Goal: Task Accomplishment & Management: Manage account settings

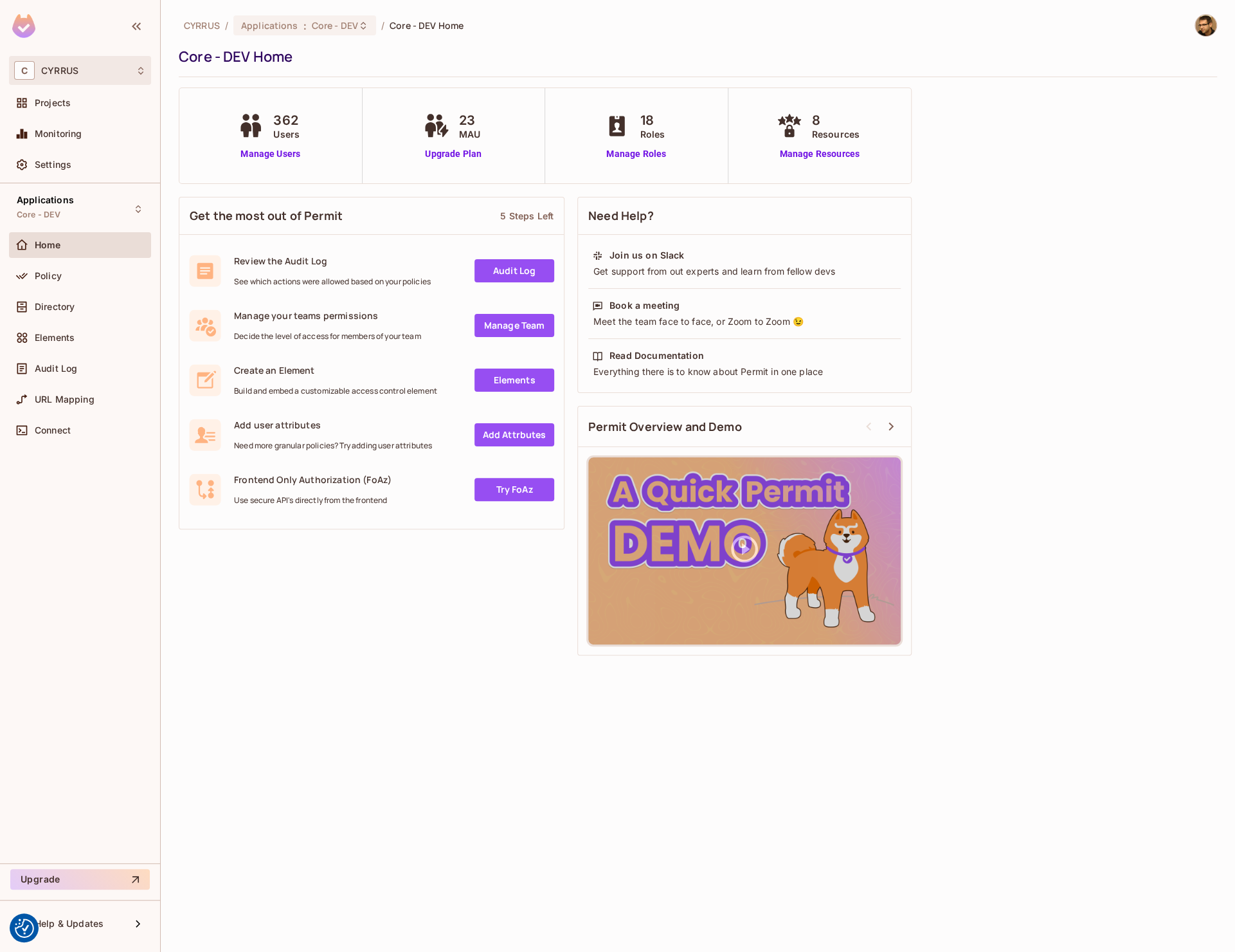
click at [29, 82] on div "C CYRRUS" at bounding box center [80, 70] width 142 height 29
click at [85, 146] on span "demo-poc" at bounding box center [73, 144] width 90 height 12
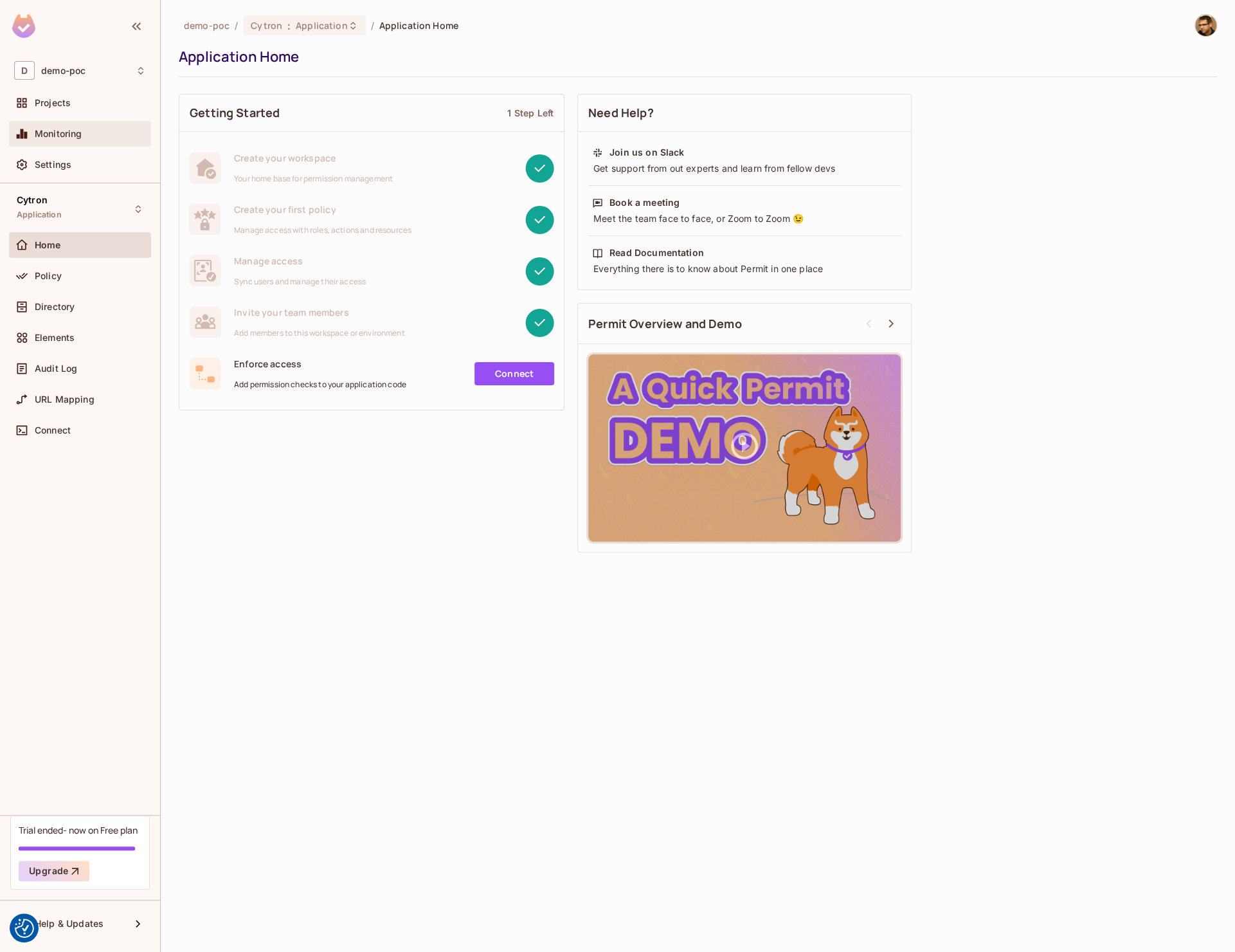
click at [92, 146] on div "Monitoring" at bounding box center [80, 133] width 142 height 26
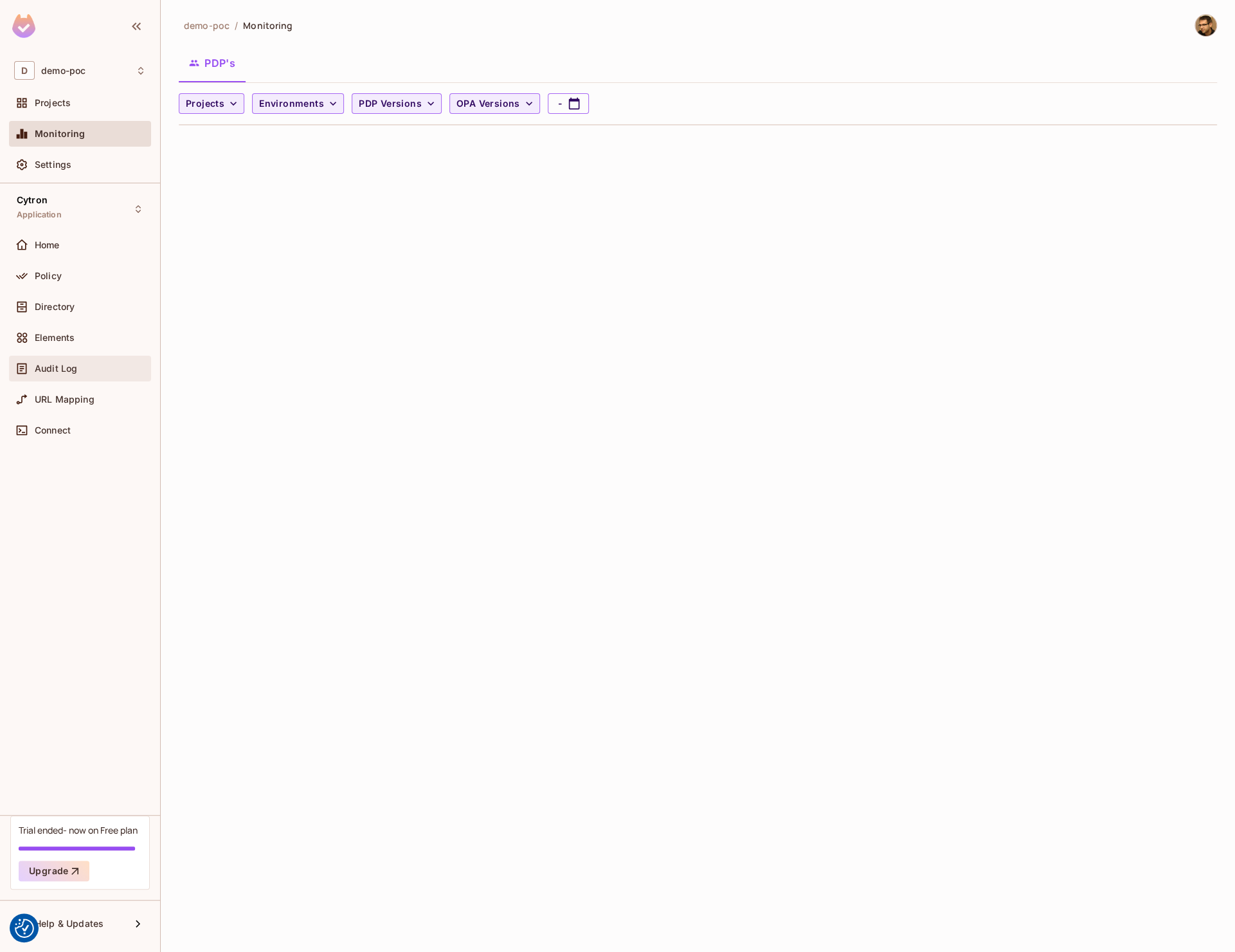
click at [48, 360] on div "Audit Log" at bounding box center [80, 368] width 142 height 26
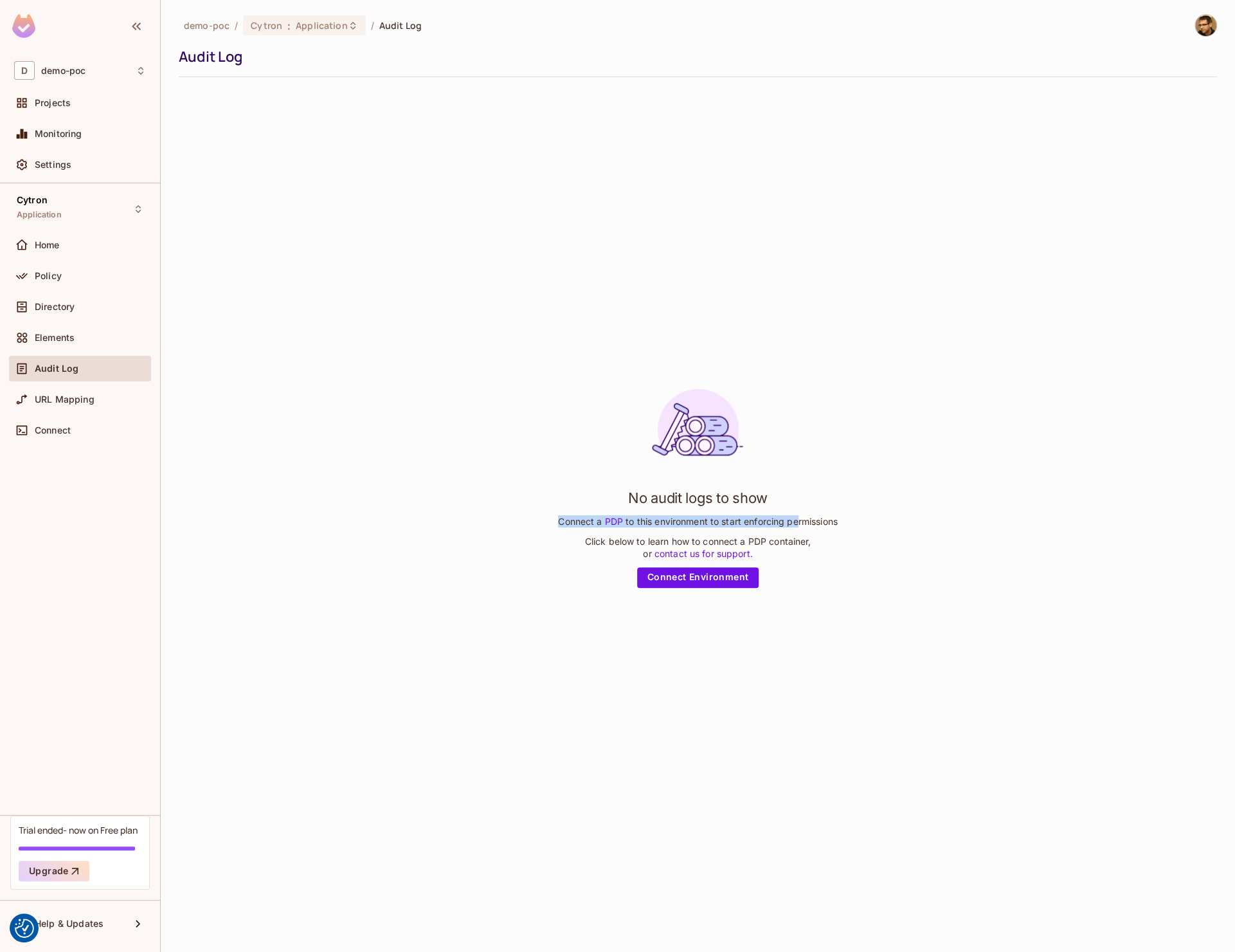
drag, startPoint x: 559, startPoint y: 520, endPoint x: 800, endPoint y: 517, distance: 241.0
click at [800, 517] on p "Connect a PDP to this environment to start enforcing permissions" at bounding box center [697, 521] width 279 height 12
click at [304, 27] on span "Application" at bounding box center [322, 25] width 52 height 12
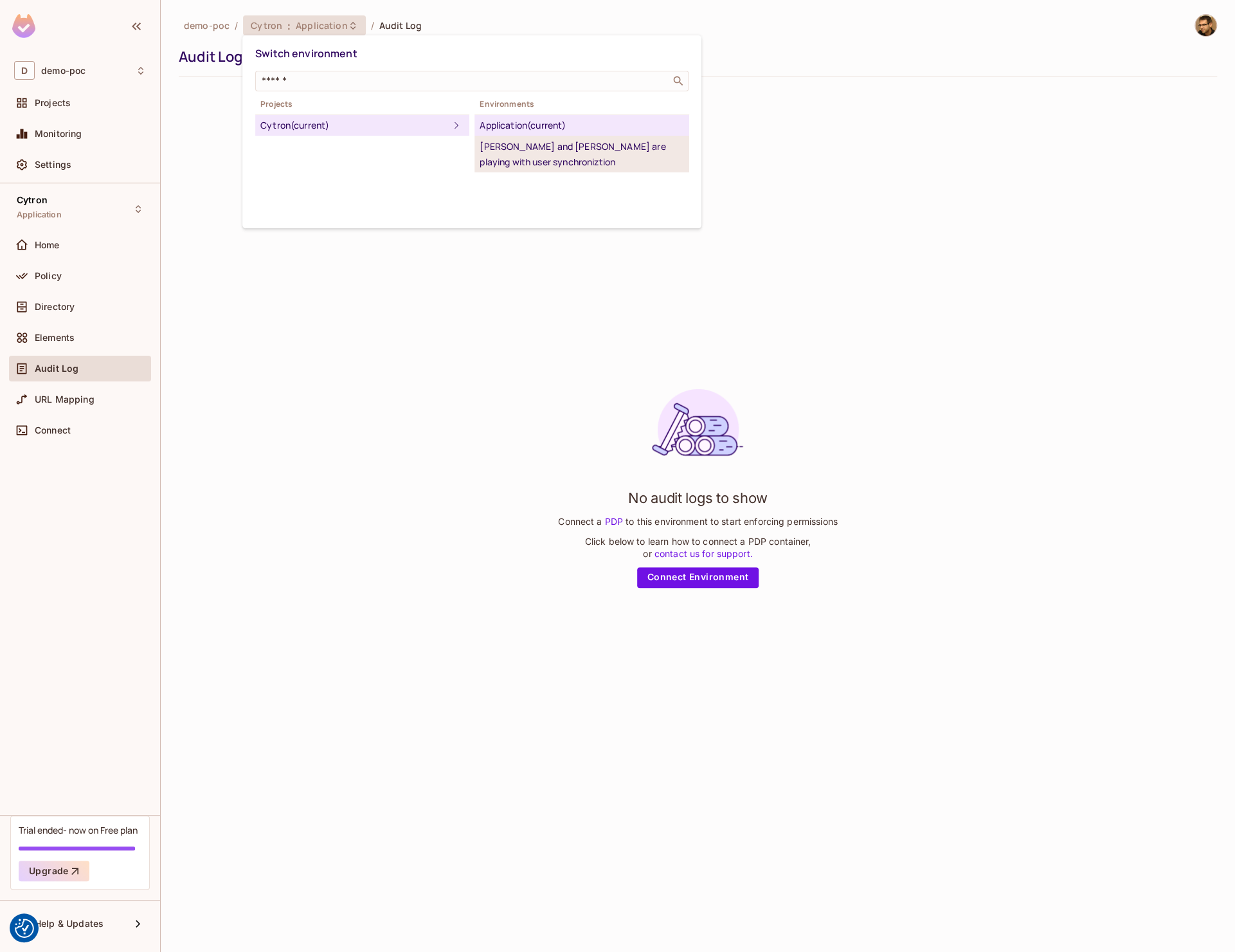
click at [540, 151] on div "[PERSON_NAME] and [PERSON_NAME] are playing with user synchroniztion" at bounding box center [581, 154] width 204 height 31
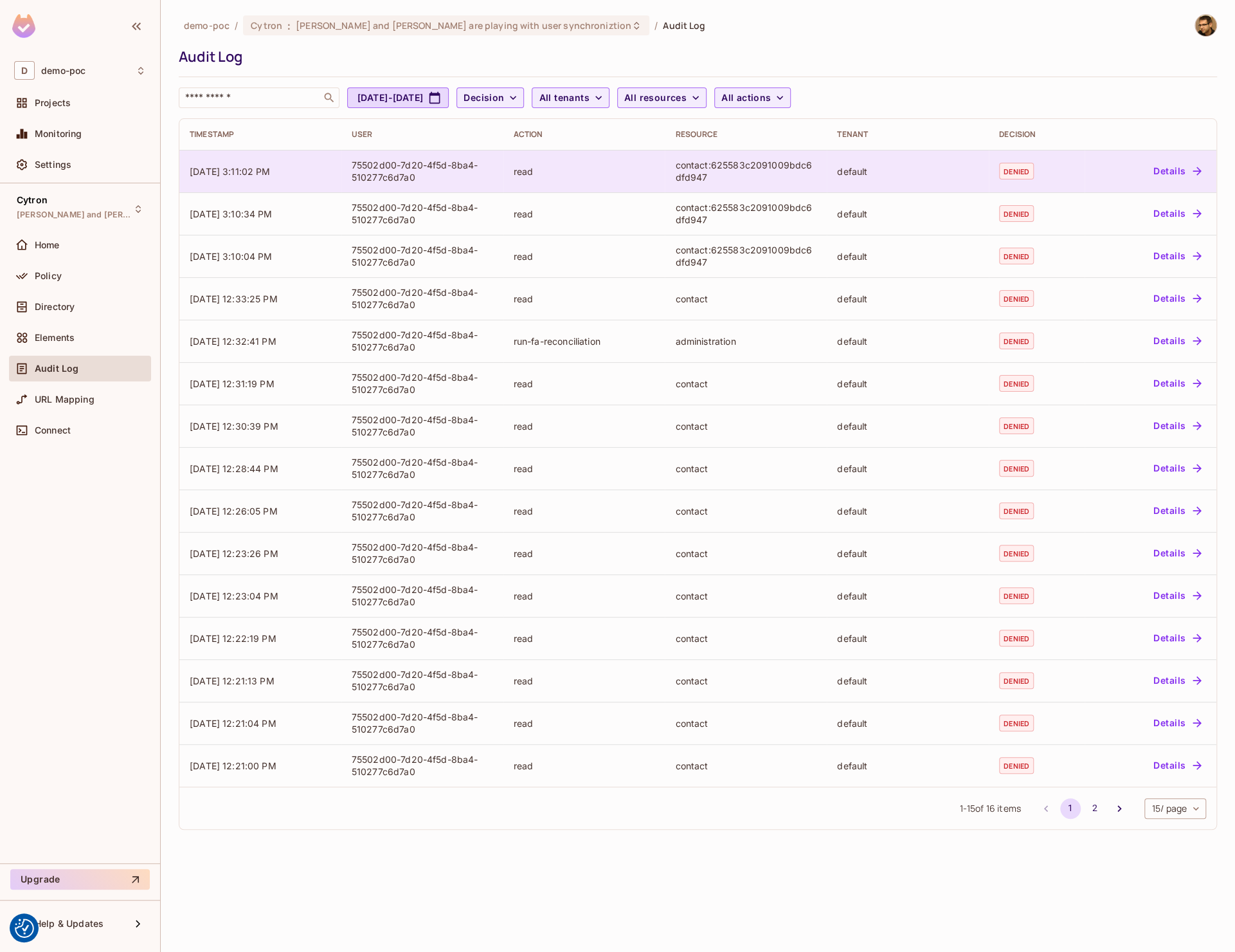
click at [1177, 176] on button "Details" at bounding box center [1177, 171] width 58 height 20
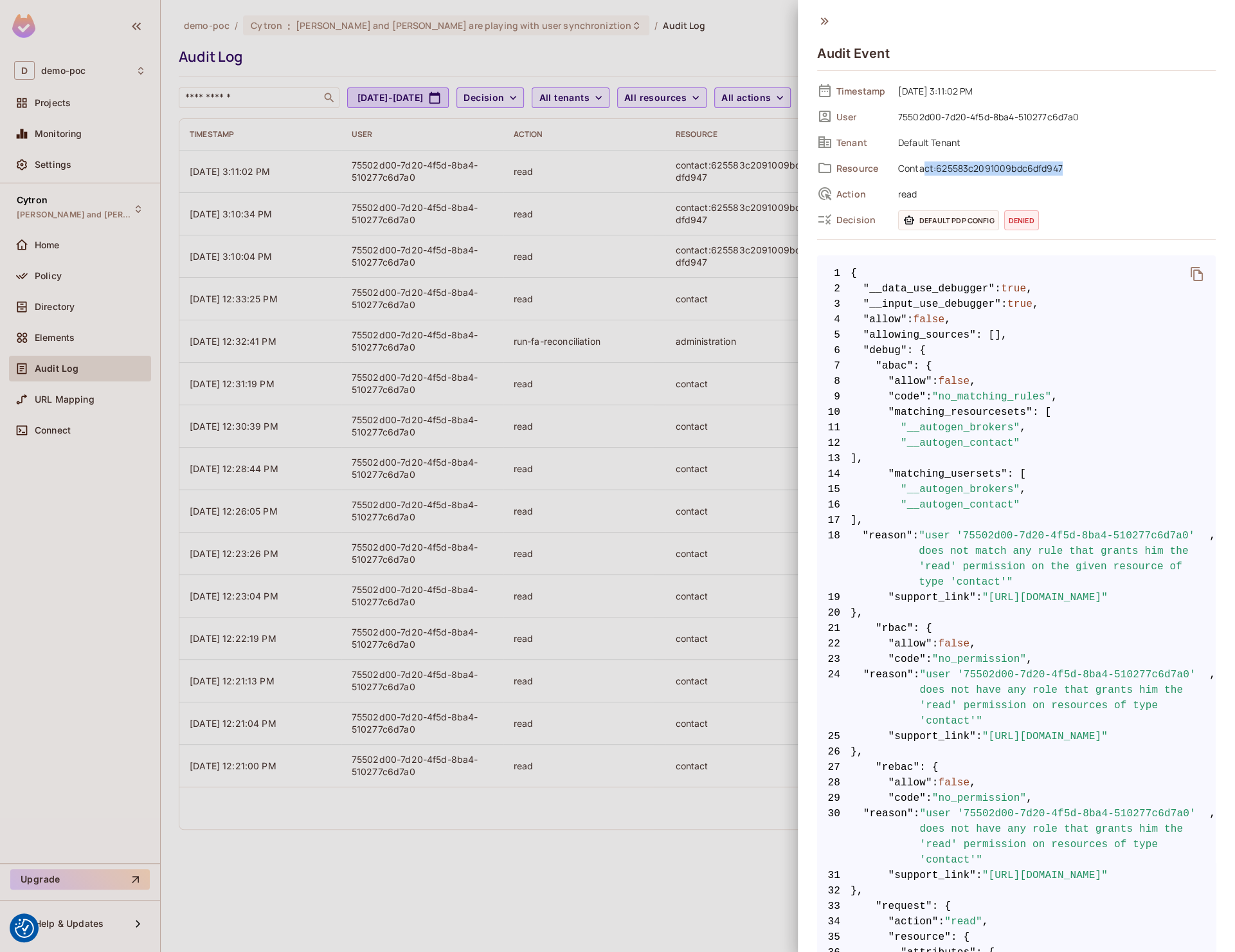
drag, startPoint x: 1026, startPoint y: 173, endPoint x: 1086, endPoint y: 177, distance: 60.1
click at [1086, 177] on div "Timestamp [DATE] 3:11:02 PM User 75502d00-7d20-4f5d-8ba4-510277c6d7a0 Tenant De…" at bounding box center [1016, 155] width 399 height 148
click at [1086, 176] on div "Resource Contact:625583c2091009bdc6dfd947" at bounding box center [1016, 168] width 399 height 19
click at [1007, 171] on span "Contact:625583c2091009bdc6dfd947" at bounding box center [1054, 168] width 324 height 15
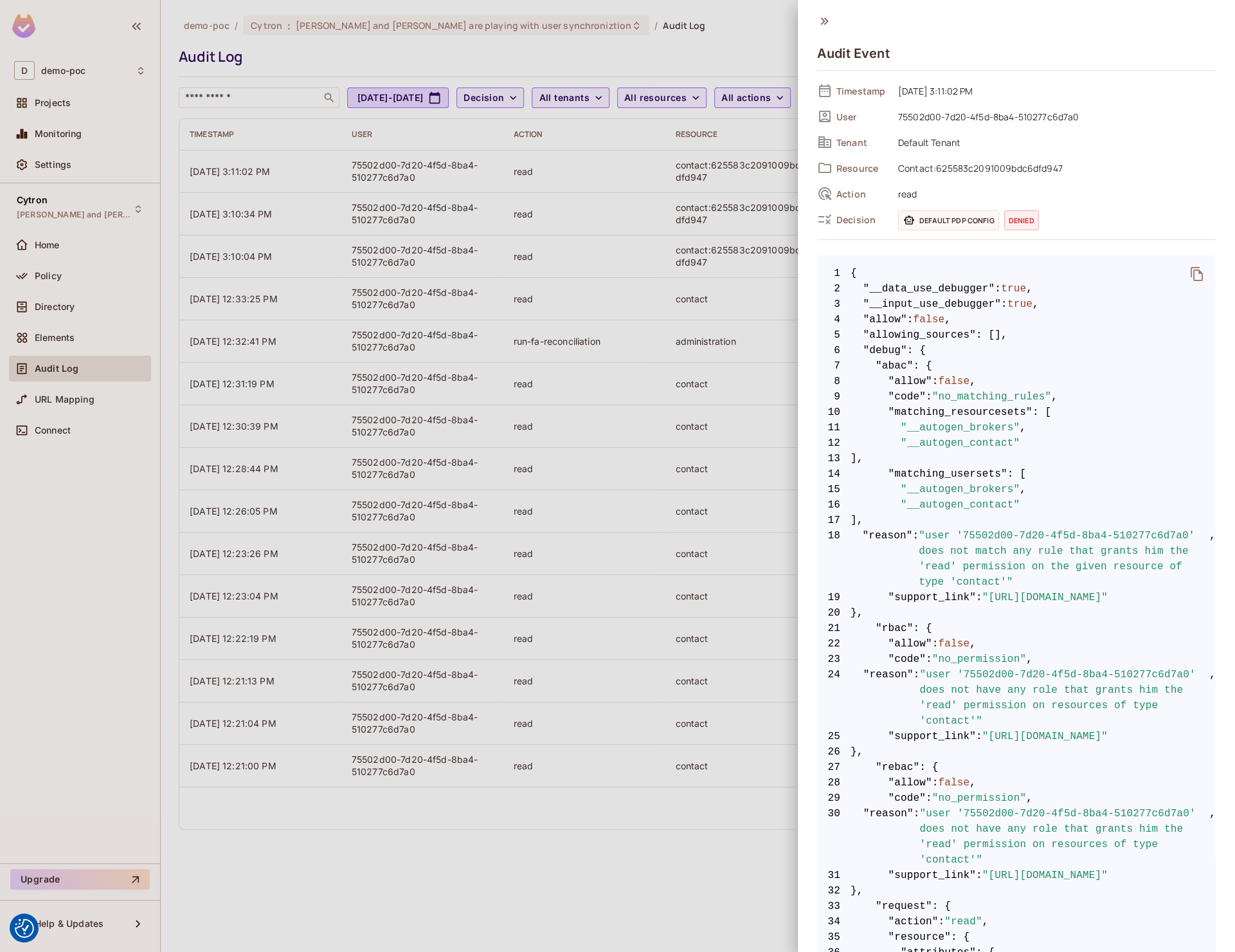
click at [821, 17] on icon at bounding box center [824, 21] width 14 height 14
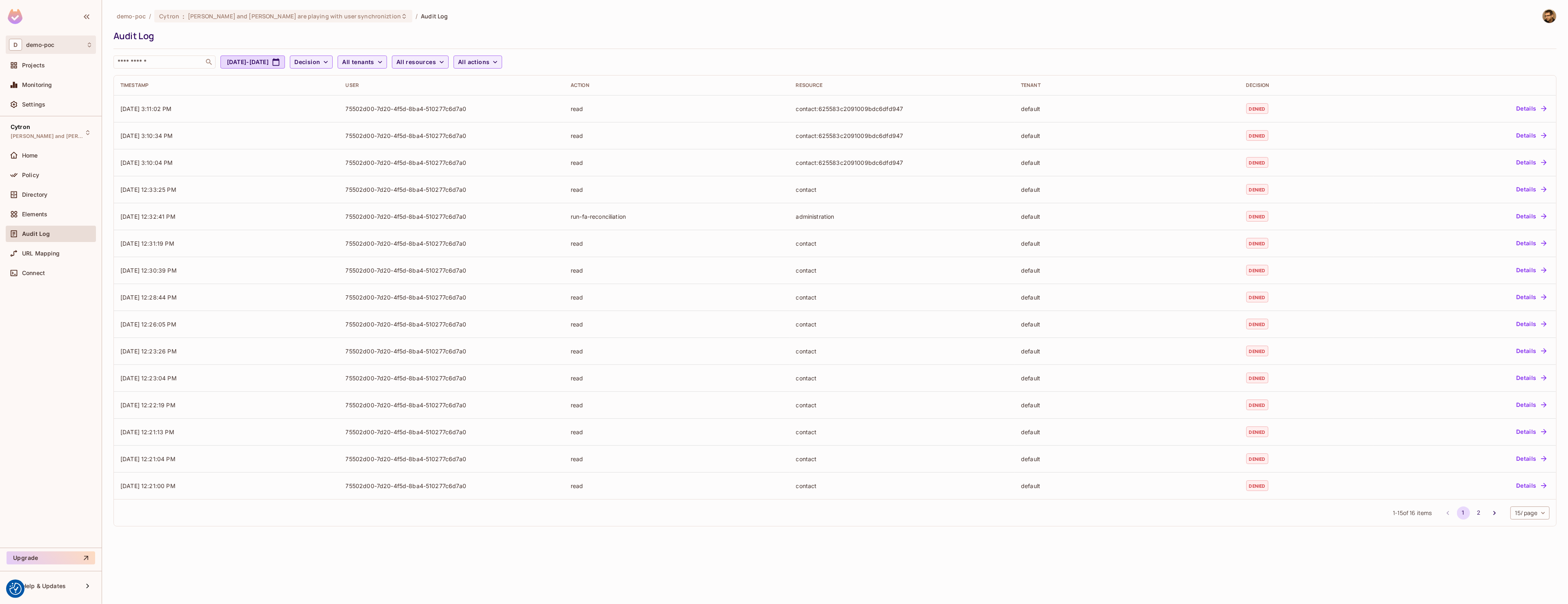
click at [46, 46] on span "demo-poc" at bounding box center [40, 44] width 28 height 7
click at [61, 67] on span "CYRRUS" at bounding box center [49, 69] width 64 height 8
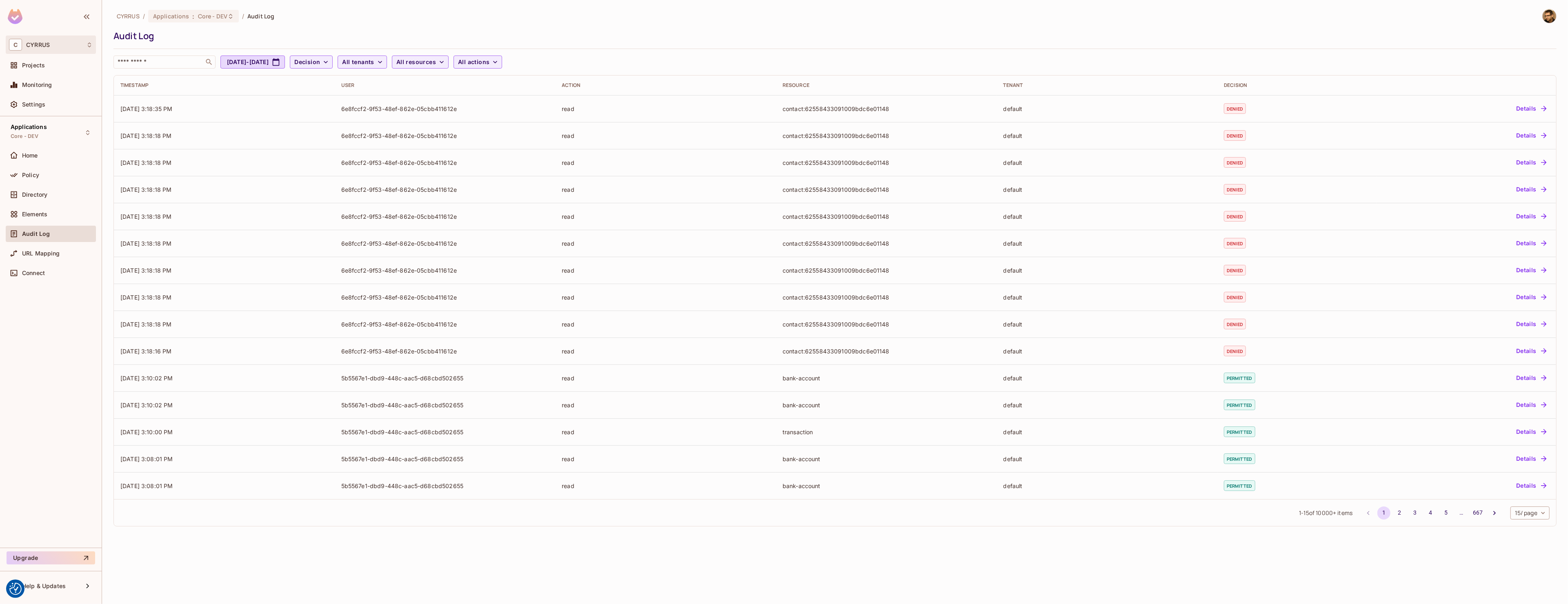
click at [69, 43] on div "C CYRRUS" at bounding box center [51, 44] width 83 height 12
click at [61, 86] on li "demo-poc demo-poc" at bounding box center [58, 91] width 103 height 22
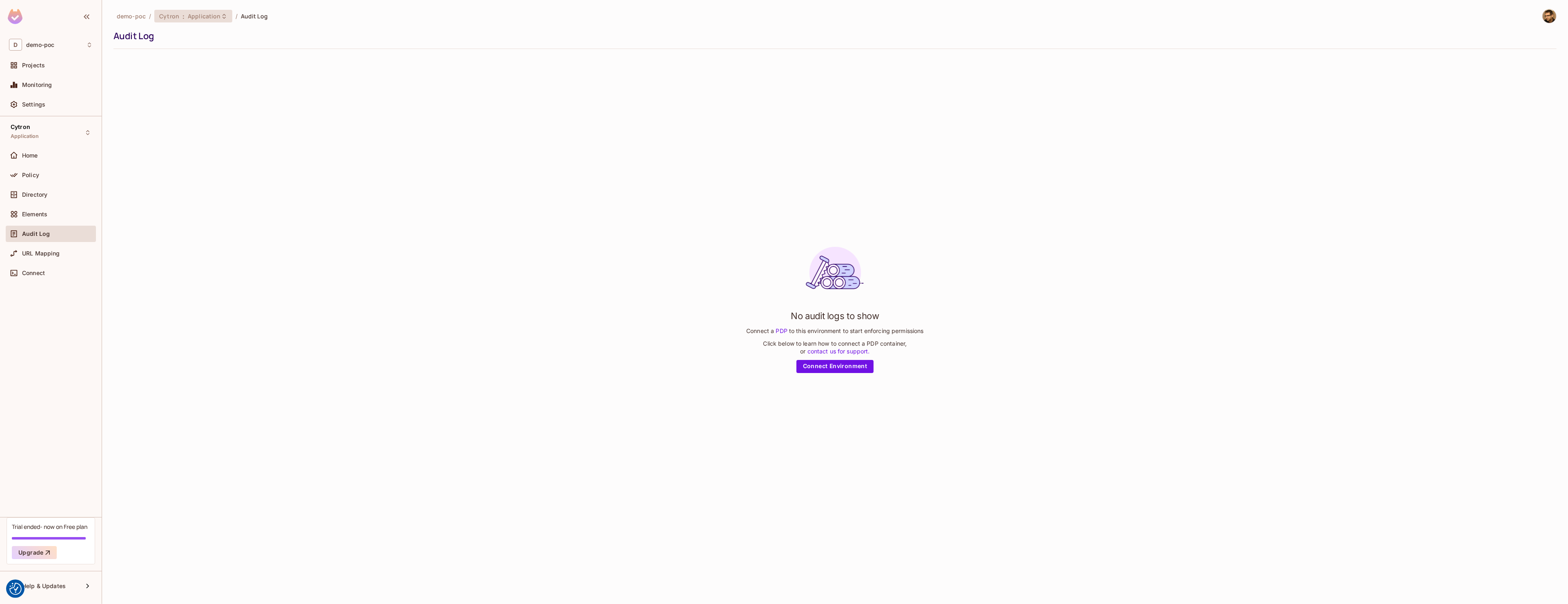
click at [188, 15] on span "Application" at bounding box center [205, 16] width 33 height 8
click at [348, 105] on div "[PERSON_NAME] and [PERSON_NAME] are playing with user synchroniztion" at bounding box center [369, 98] width 130 height 19
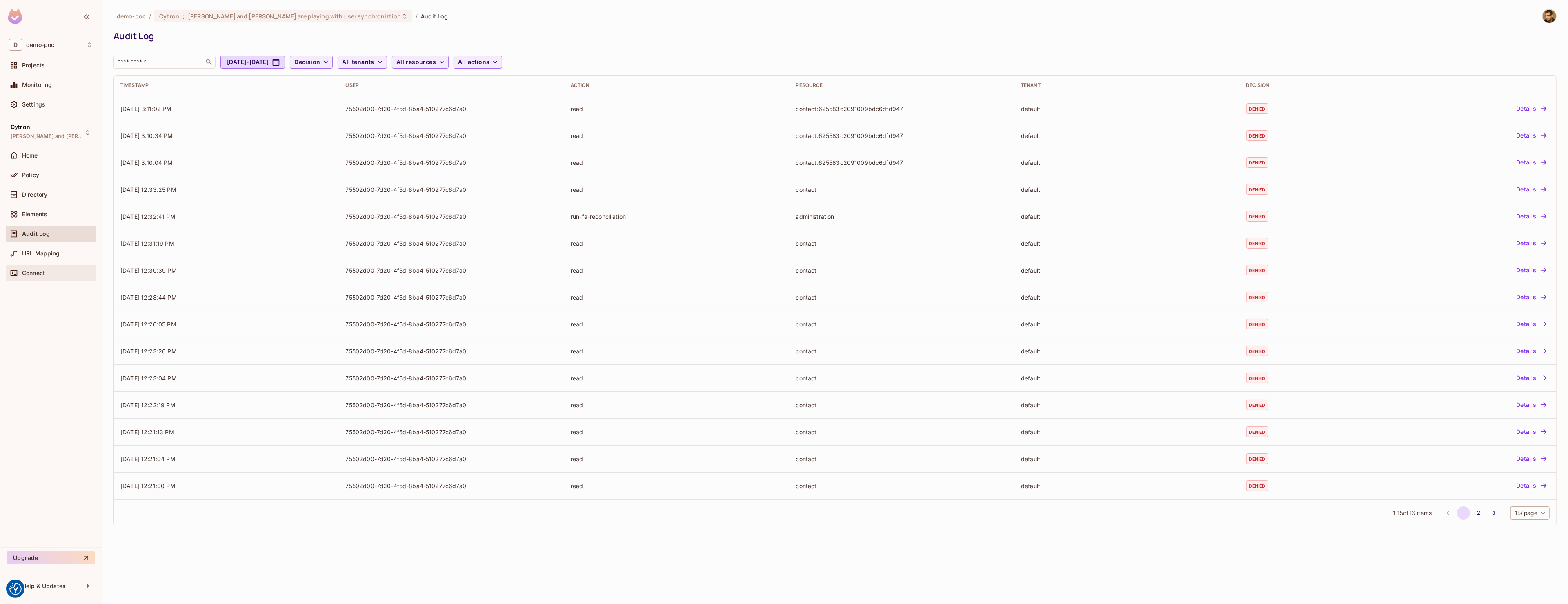
click at [45, 272] on span "Connect" at bounding box center [33, 272] width 23 height 7
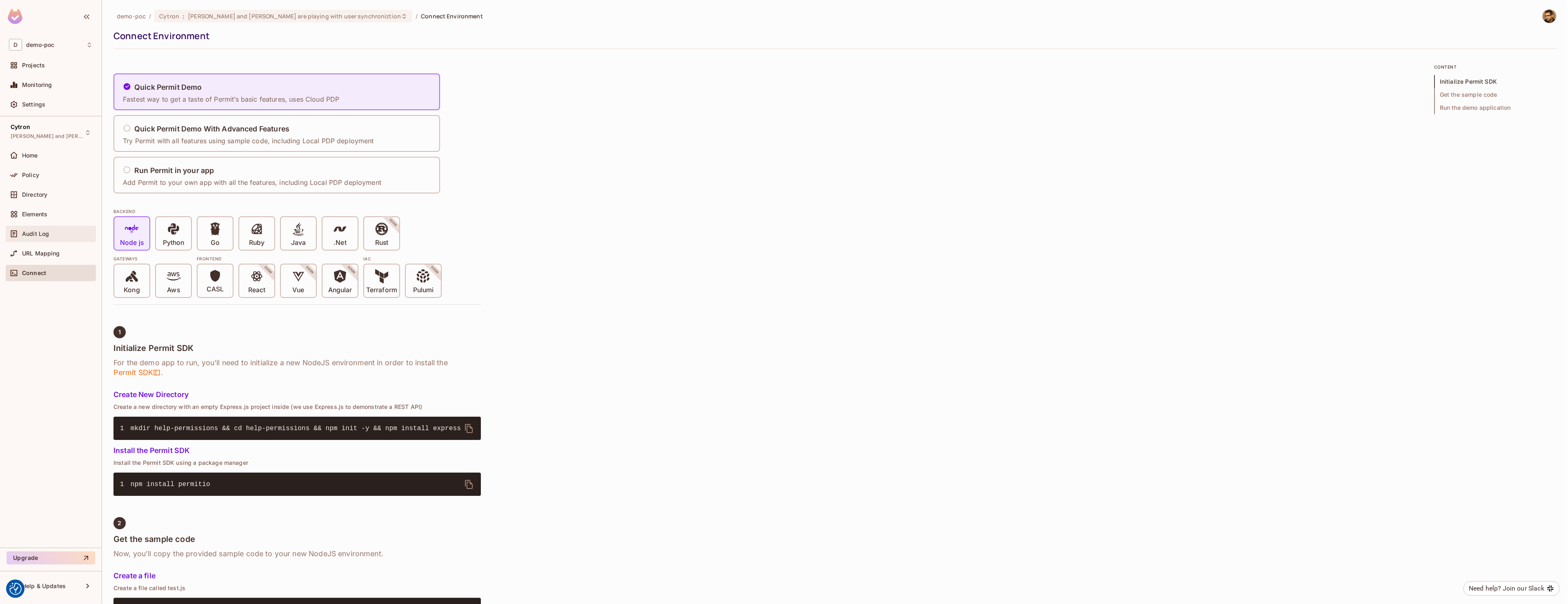
click at [55, 234] on div "Audit Log" at bounding box center [57, 234] width 71 height 7
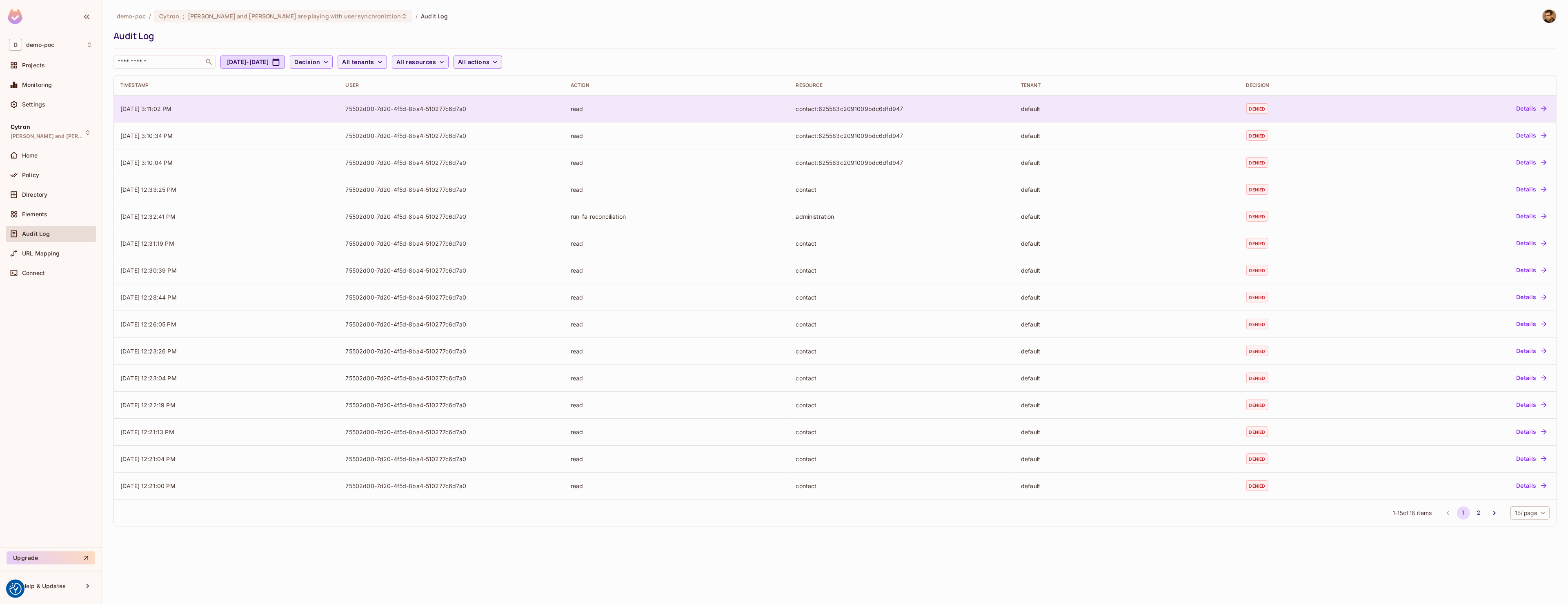
click at [784, 100] on td "contact:625583c2091009bdc6dfd947" at bounding box center [902, 108] width 225 height 27
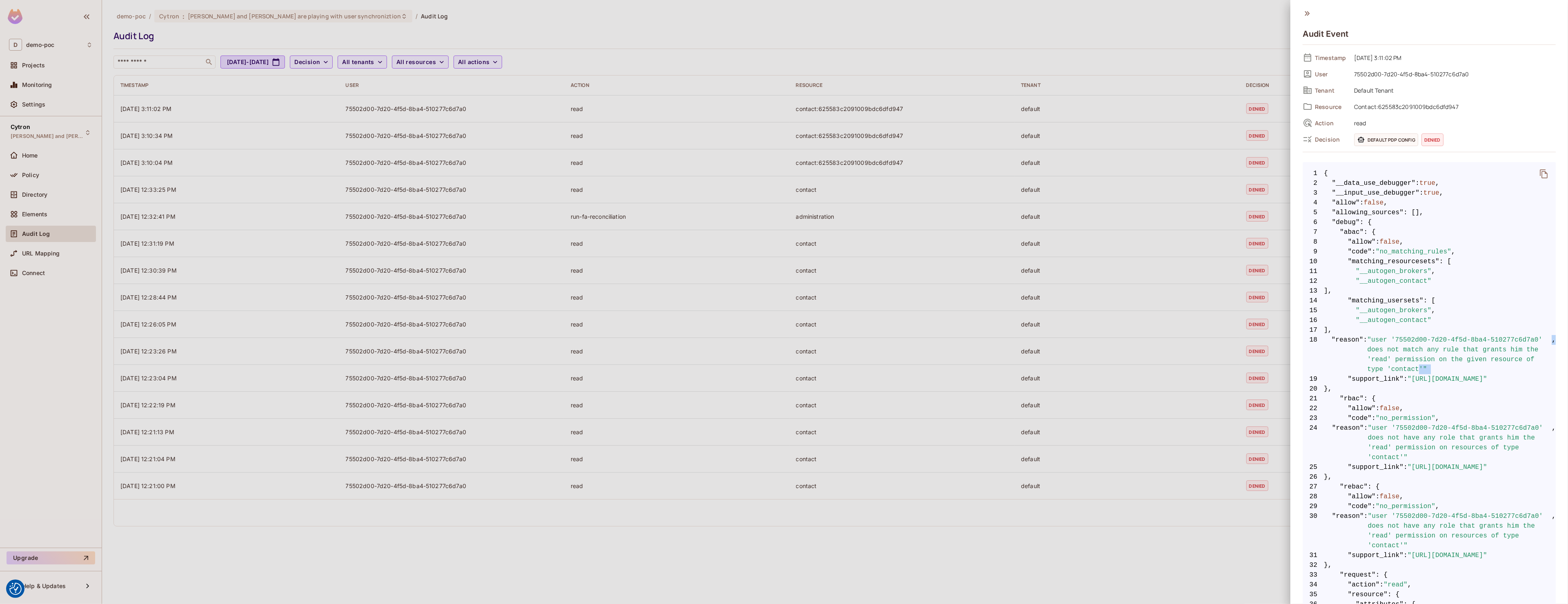
drag, startPoint x: 1383, startPoint y: 371, endPoint x: 1433, endPoint y: 364, distance: 50.5
click at [784, 364] on code "1 { 2 "__data_use_debugger" : true , 3 "__input_use_debugger" : true , 4 "allow…" at bounding box center [1429, 511] width 253 height 686
click at [784, 364] on span ""user '75502d00-7d20-4f5d-8ba4-510277c6d7a0' does not match any rule that grant…" at bounding box center [1459, 355] width 184 height 39
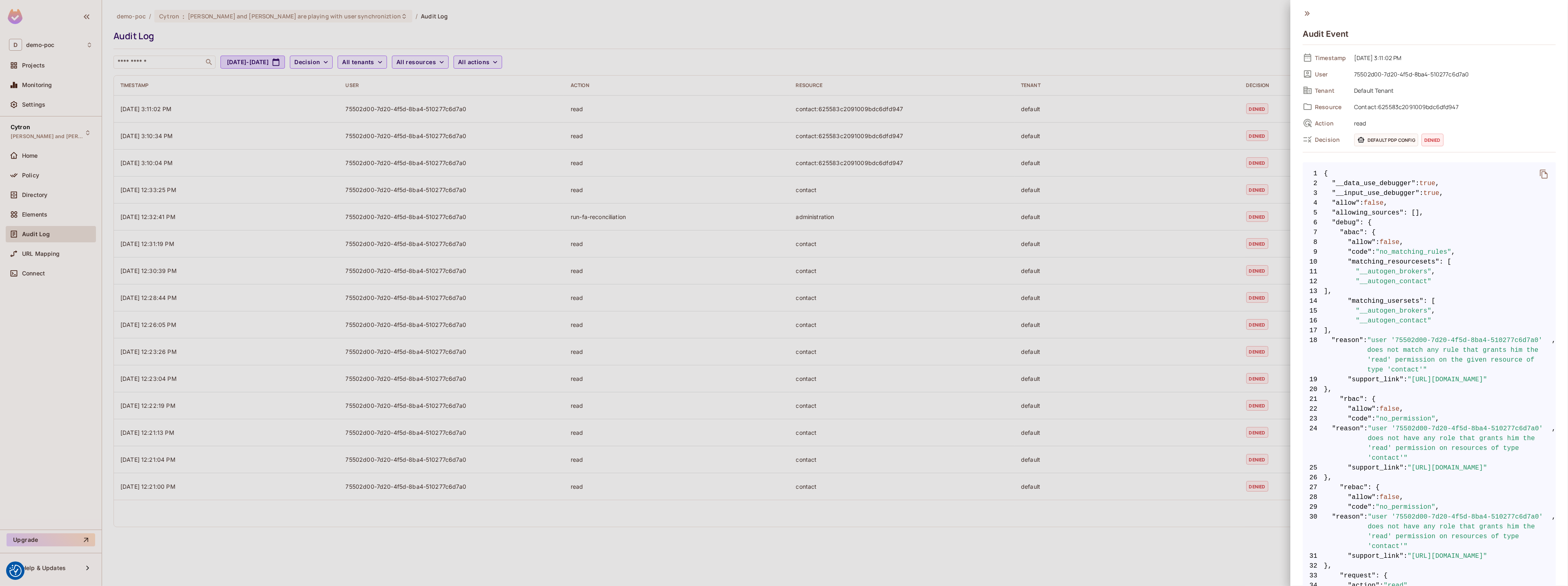
click at [784, 16] on icon at bounding box center [1307, 13] width 9 height 9
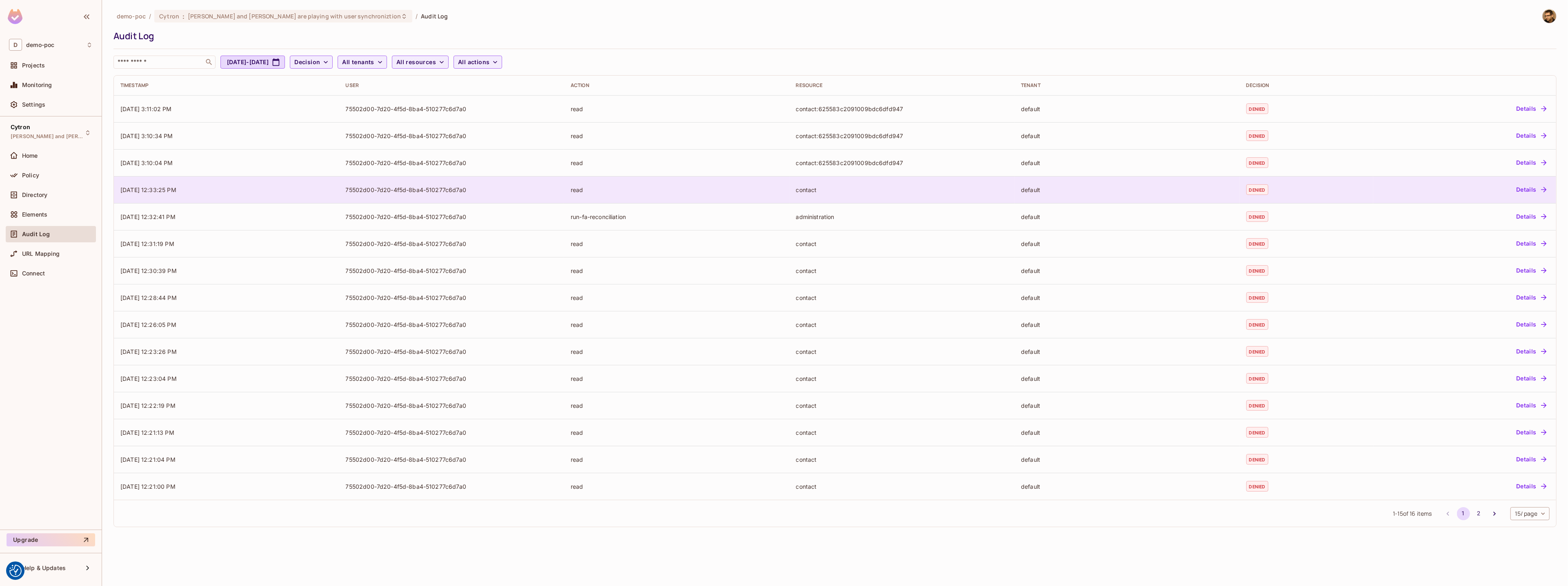
click at [784, 183] on td "contact" at bounding box center [902, 189] width 225 height 27
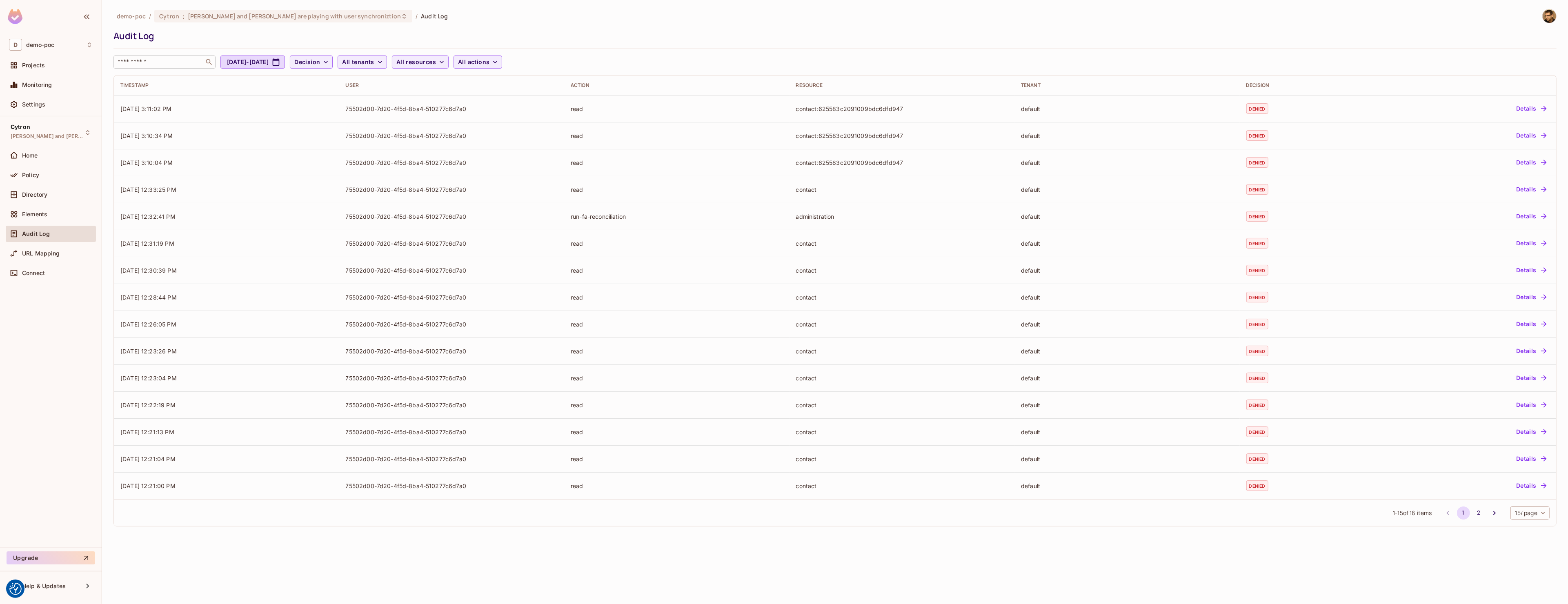
click at [152, 66] on input "text" at bounding box center [158, 61] width 86 height 8
paste input "**********"
type input "**********"
click at [784, 511] on button "2" at bounding box center [1479, 512] width 13 height 13
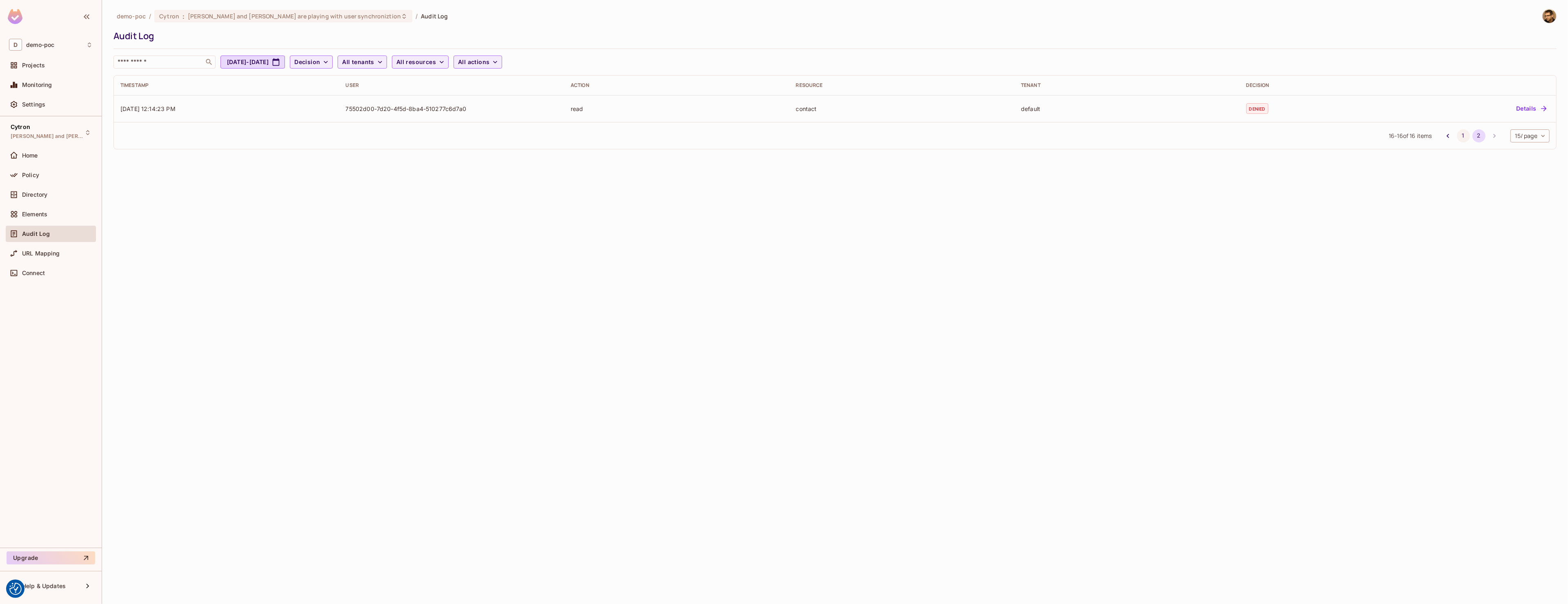
click at [784, 136] on button "1" at bounding box center [1463, 136] width 13 height 13
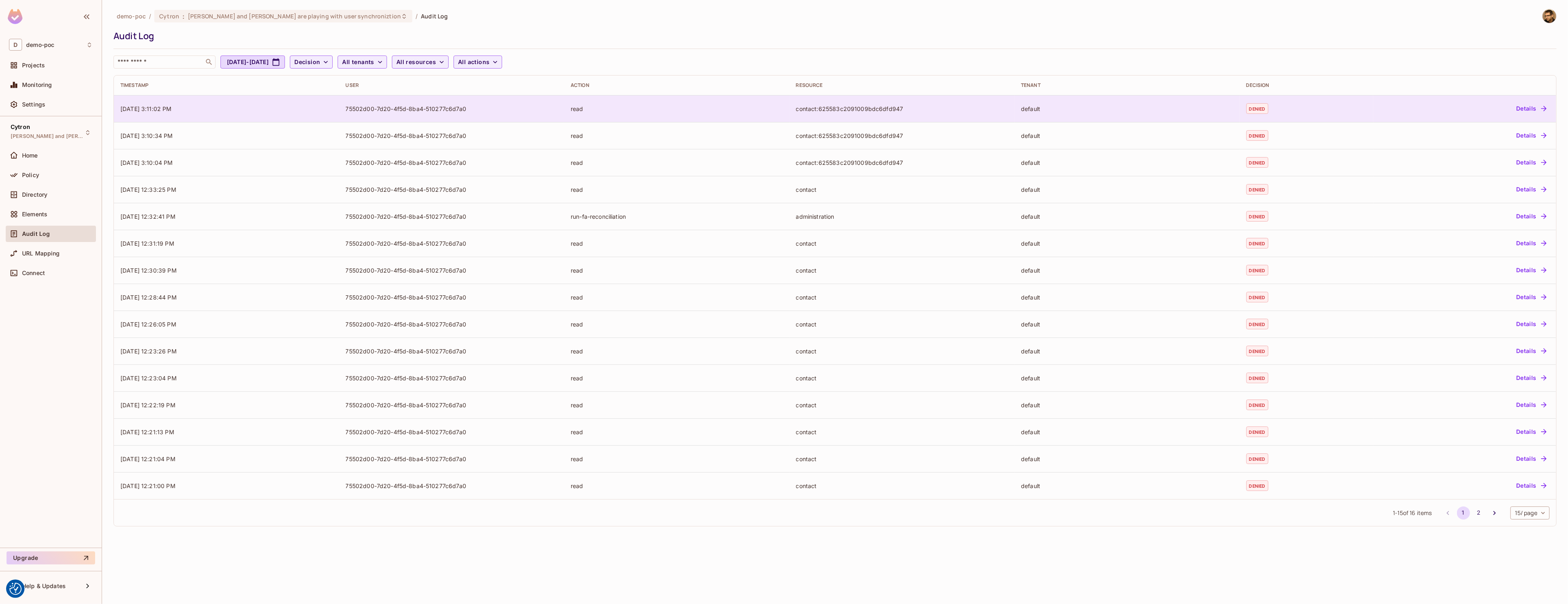
click at [784, 109] on button "Details" at bounding box center [1531, 108] width 37 height 13
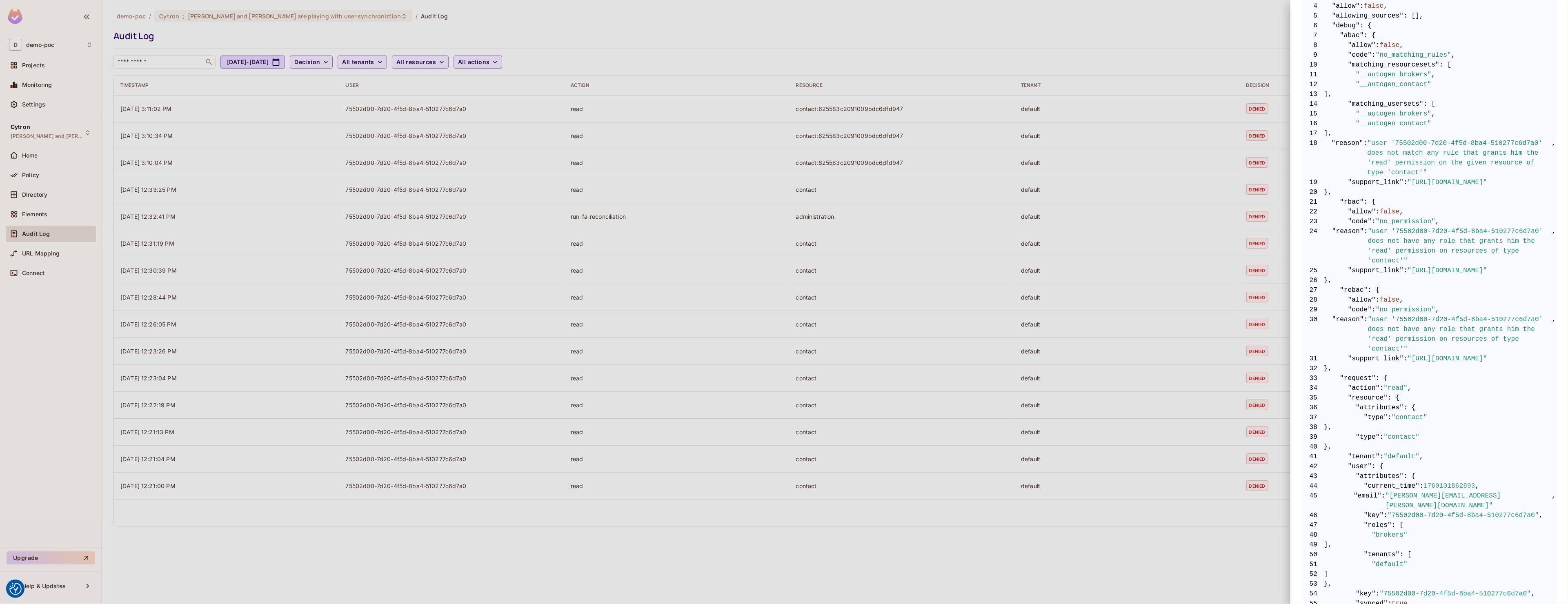
scroll to position [283, 0]
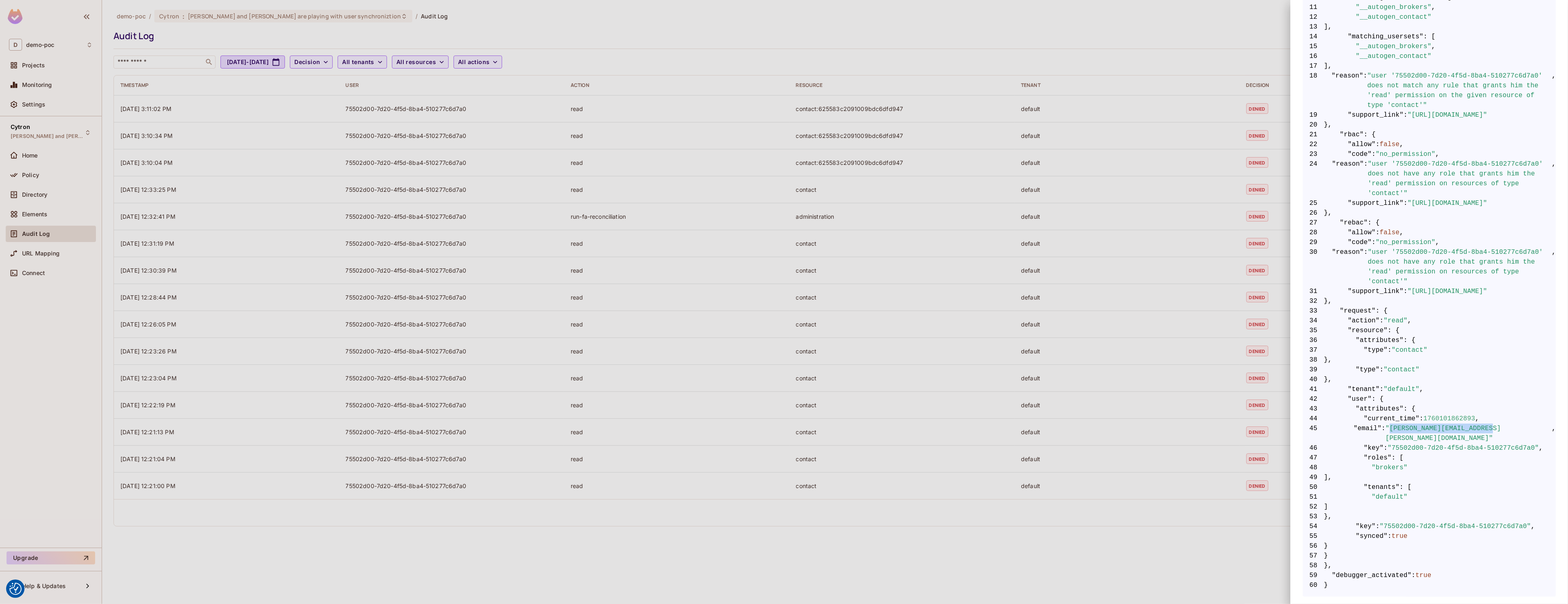
drag, startPoint x: 1406, startPoint y: 437, endPoint x: 1500, endPoint y: 437, distance: 94.0
click at [784, 437] on span ""[PERSON_NAME][EMAIL_ADDRESS][PERSON_NAME][DOMAIN_NAME]"" at bounding box center [1468, 433] width 166 height 19
click at [704, 97] on div at bounding box center [784, 302] width 1568 height 604
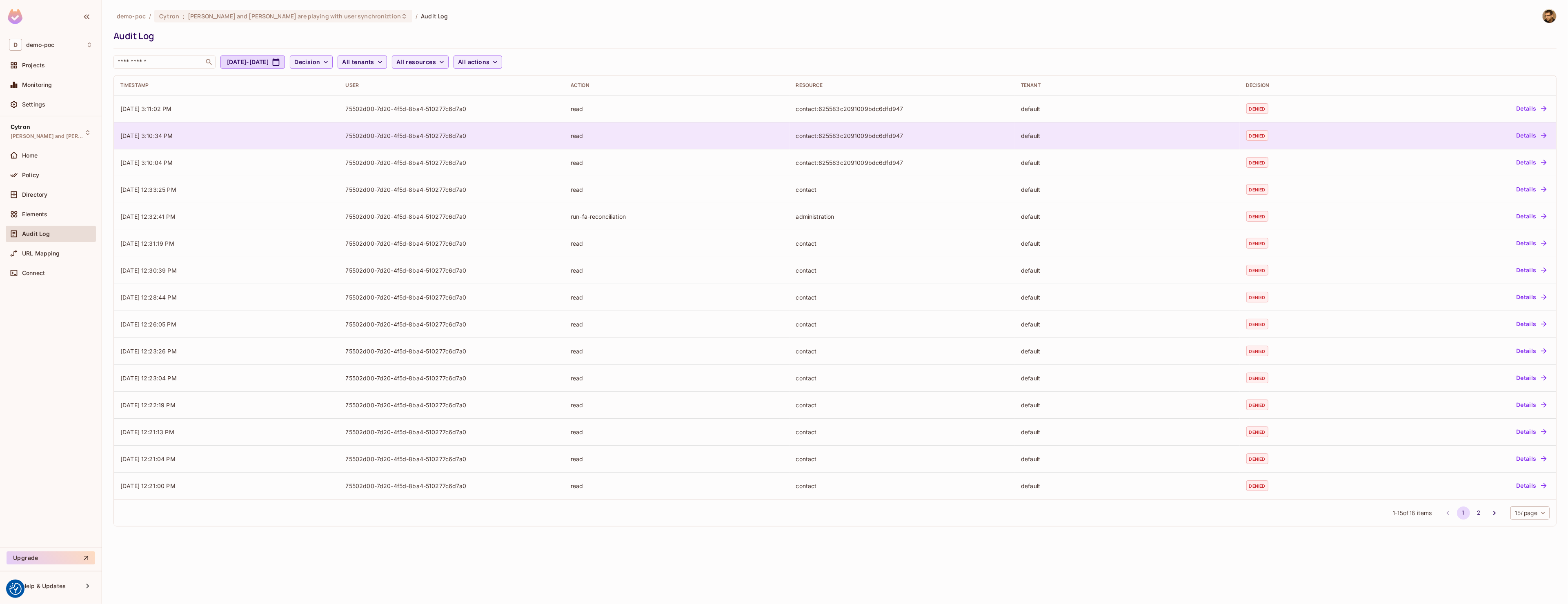
click at [784, 141] on button "Details" at bounding box center [1531, 135] width 37 height 13
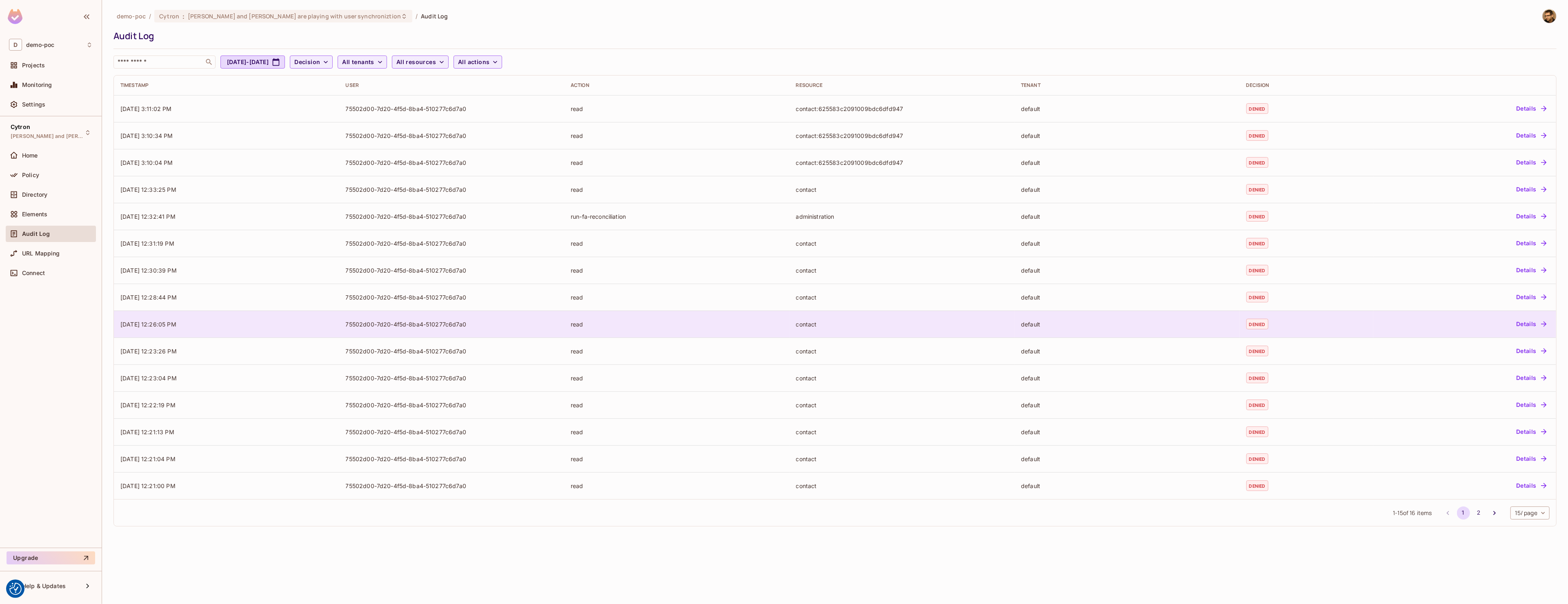
click at [784, 316] on td "Details" at bounding box center [1465, 324] width 183 height 27
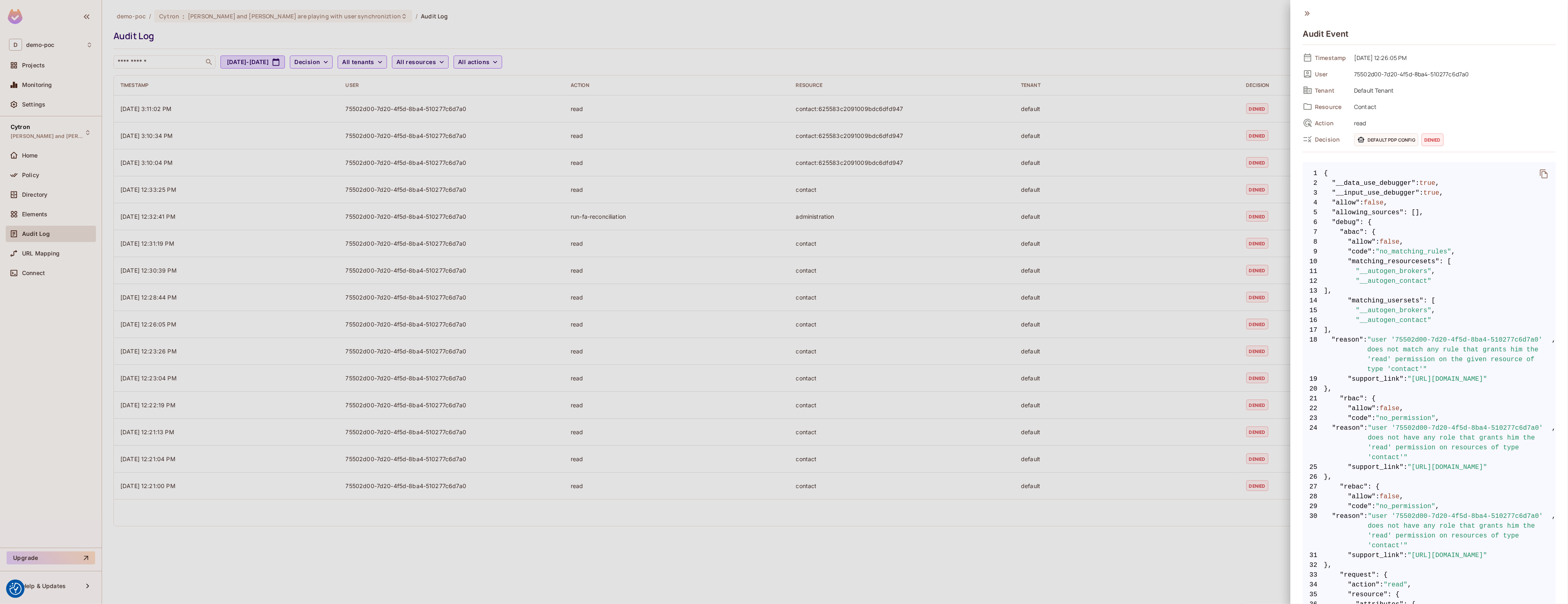
scroll to position [283, 0]
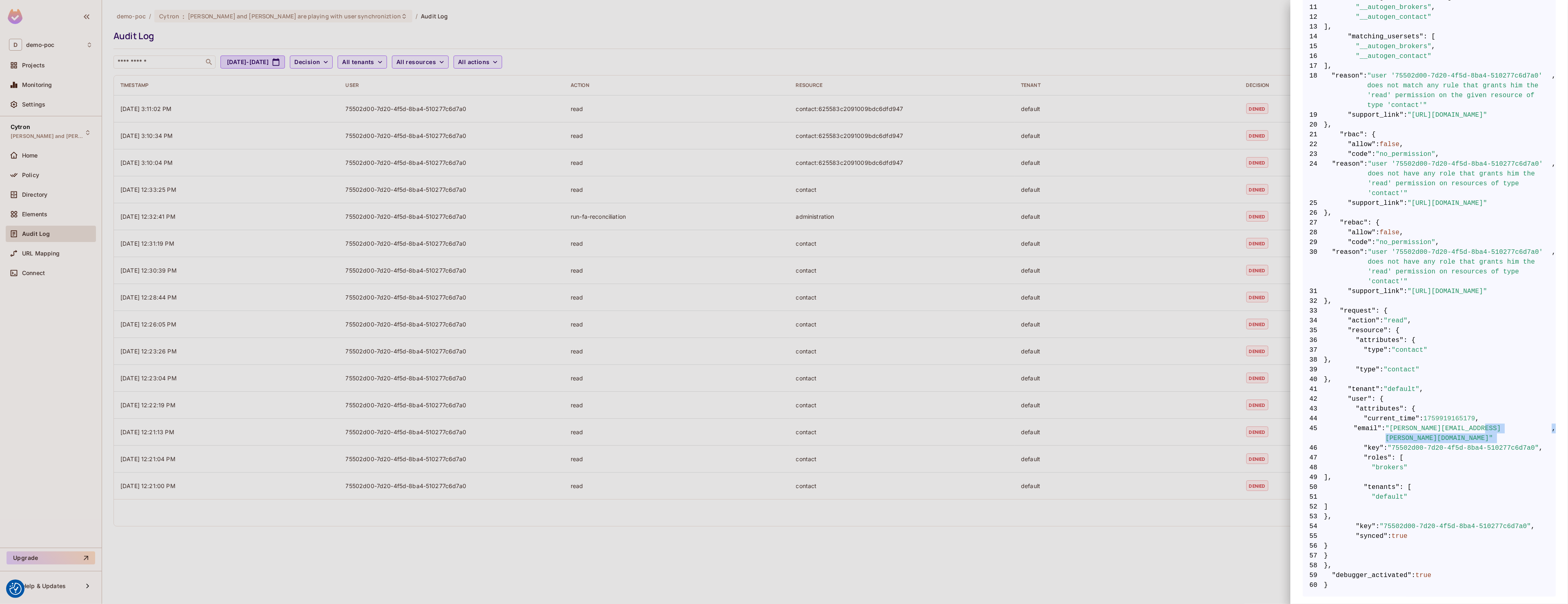
drag, startPoint x: 1405, startPoint y: 444, endPoint x: 1500, endPoint y: 439, distance: 95.1
click at [784, 439] on code "1 { 2 "__data_use_debugger" : true , 3 "__input_use_debugger" : true , 4 "allow…" at bounding box center [1429, 247] width 253 height 686
click at [784, 439] on span ""[PERSON_NAME][EMAIL_ADDRESS][PERSON_NAME][DOMAIN_NAME]"" at bounding box center [1468, 433] width 166 height 19
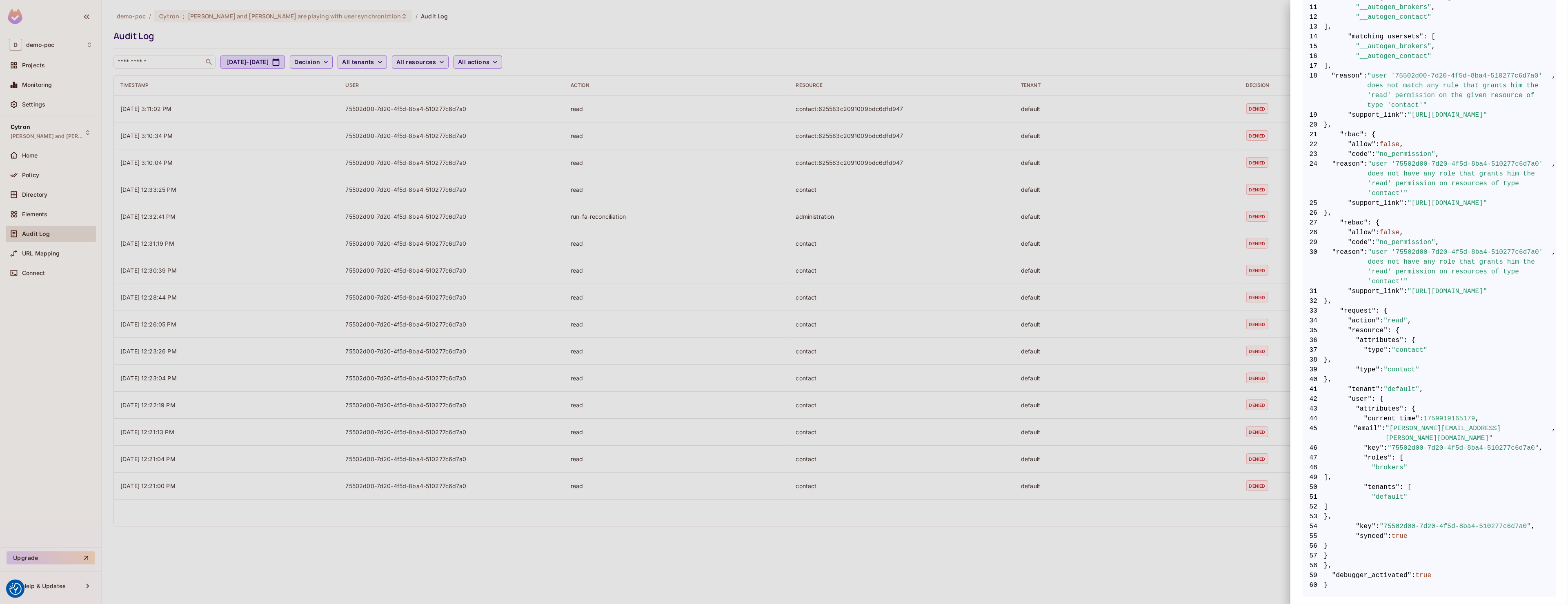
click at [784, 439] on span ""[PERSON_NAME][EMAIL_ADDRESS][PERSON_NAME][DOMAIN_NAME]"" at bounding box center [1468, 433] width 166 height 19
drag, startPoint x: 1379, startPoint y: 405, endPoint x: 1423, endPoint y: 506, distance: 110.2
click at [784, 506] on code "1 { 2 "__data_use_debugger" : true , 3 "__input_use_debugger" : true , 4 "allow…" at bounding box center [1429, 247] width 253 height 686
click at [784, 506] on span "52 ]" at bounding box center [1429, 507] width 253 height 10
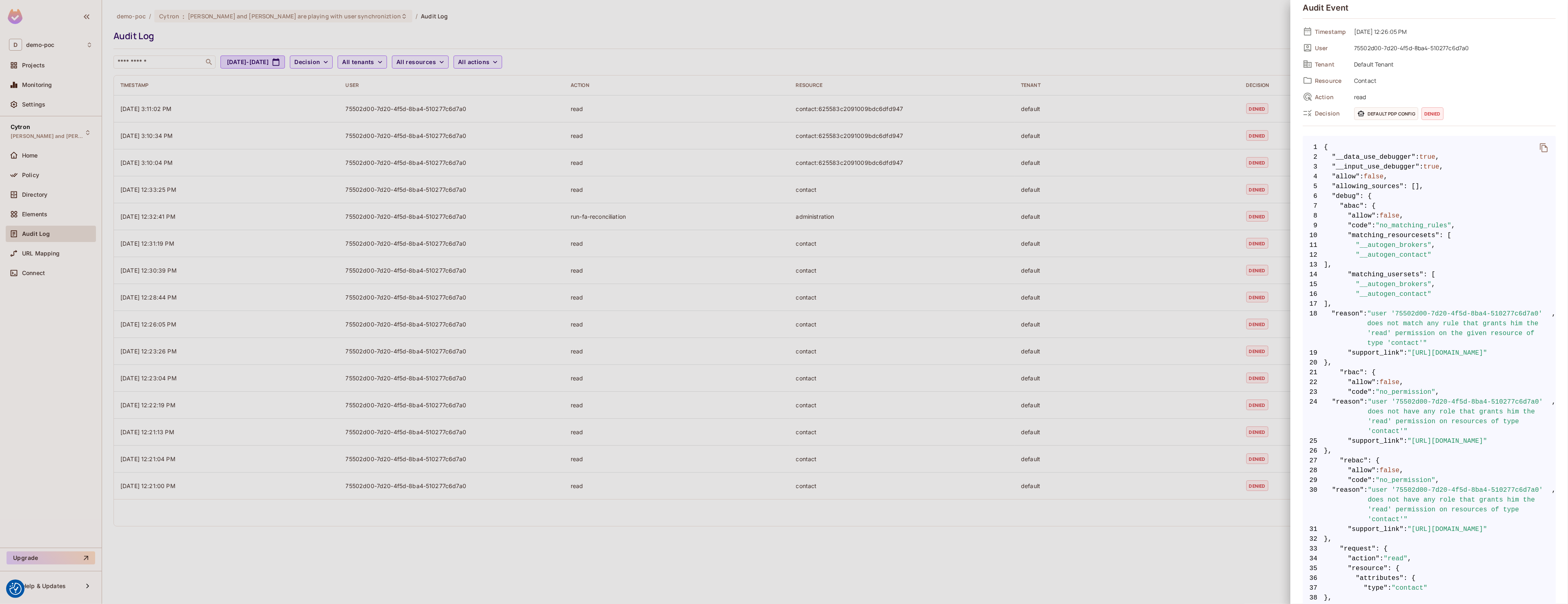
scroll to position [0, 0]
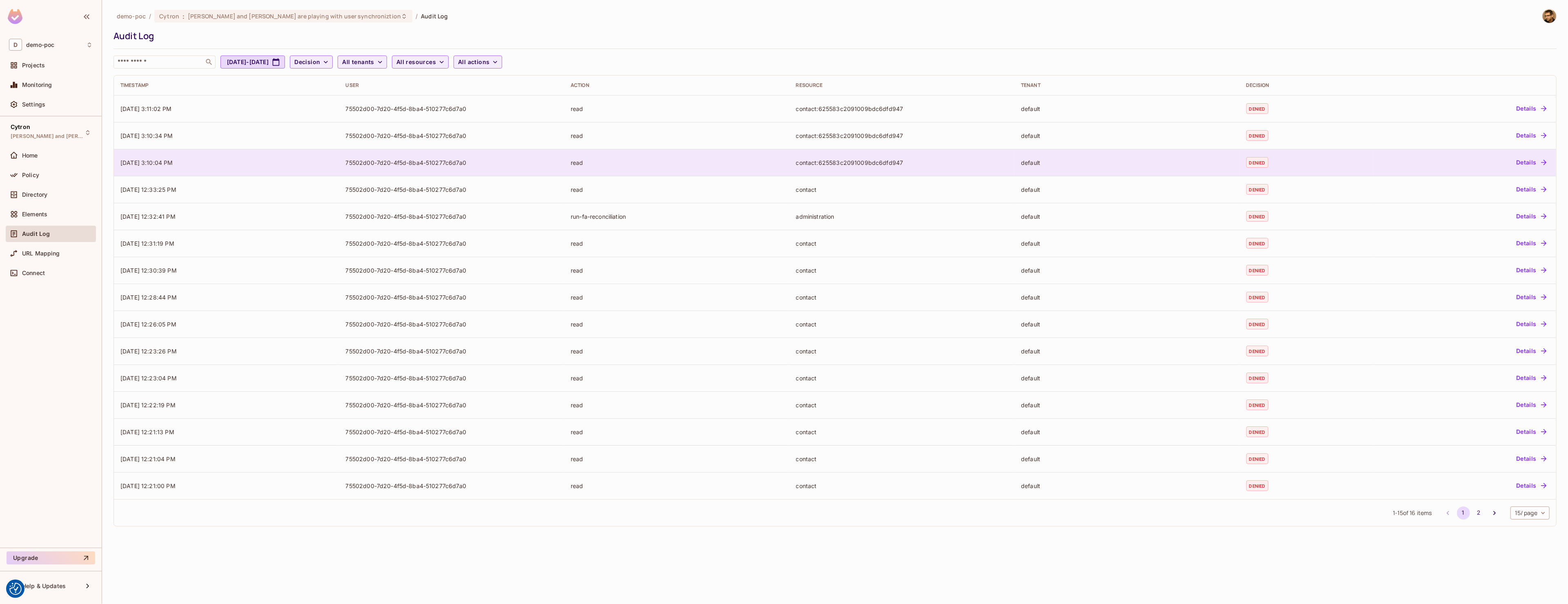
drag, startPoint x: 479, startPoint y: 168, endPoint x: 338, endPoint y: 168, distance: 141.0
click at [338, 168] on tr "[DATE] 3:10:04 PM 75502d00-7d20-4f5d-8ba4-510277c6d7a0 read contact:625583c2091…" at bounding box center [835, 162] width 1442 height 27
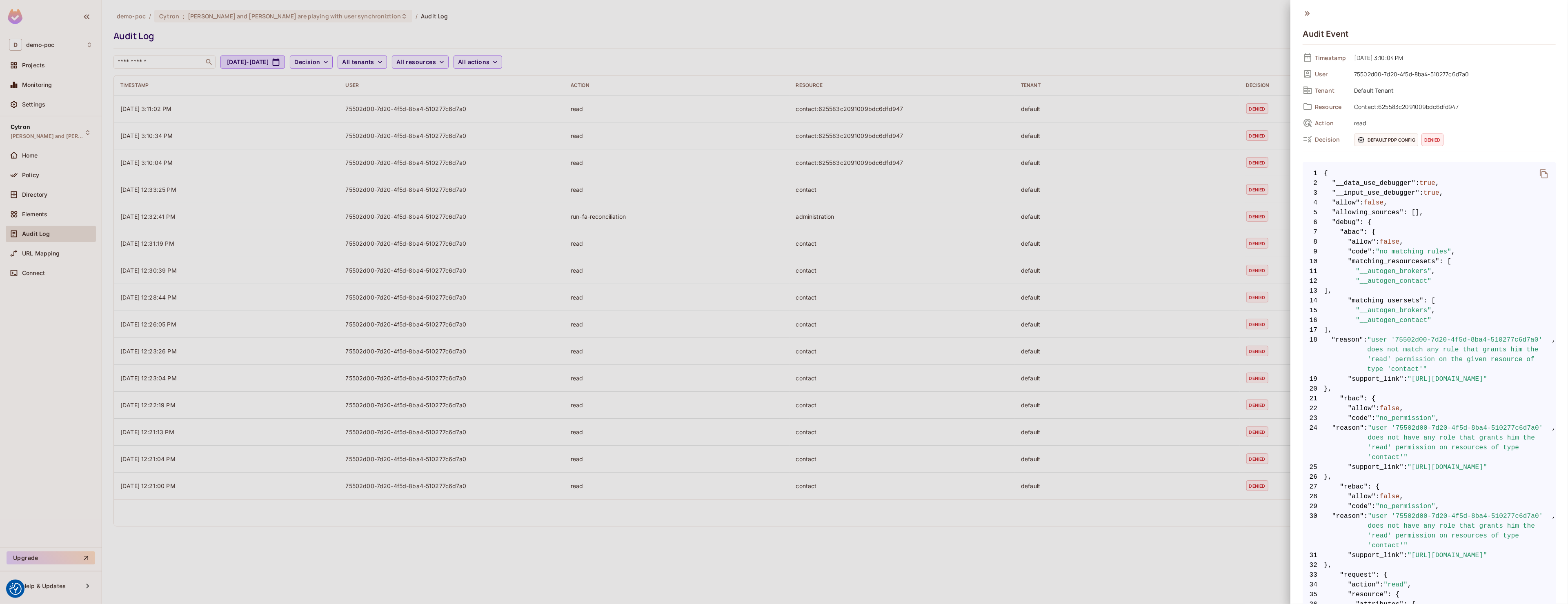
click at [341, 167] on div at bounding box center [784, 302] width 1568 height 604
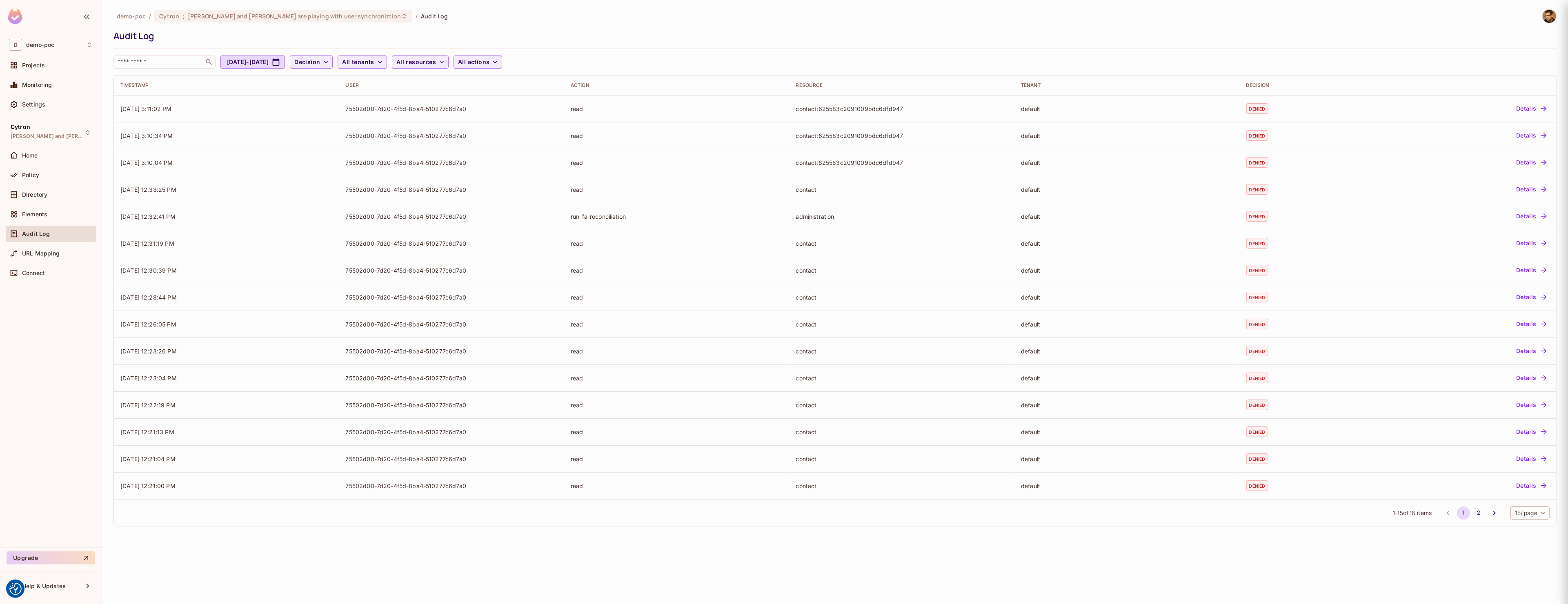
click at [341, 167] on div at bounding box center [784, 302] width 1568 height 604
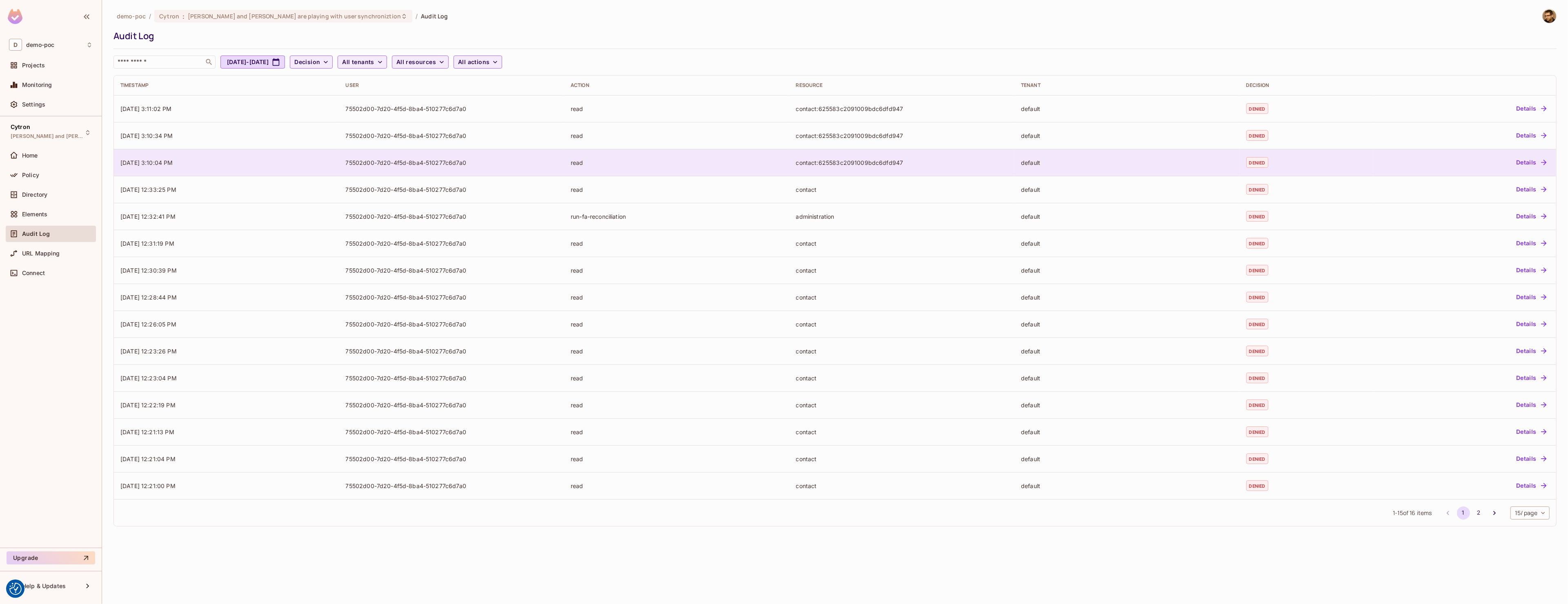
click at [369, 156] on td "75502d00-7d20-4f5d-8ba4-510277c6d7a0" at bounding box center [452, 162] width 225 height 27
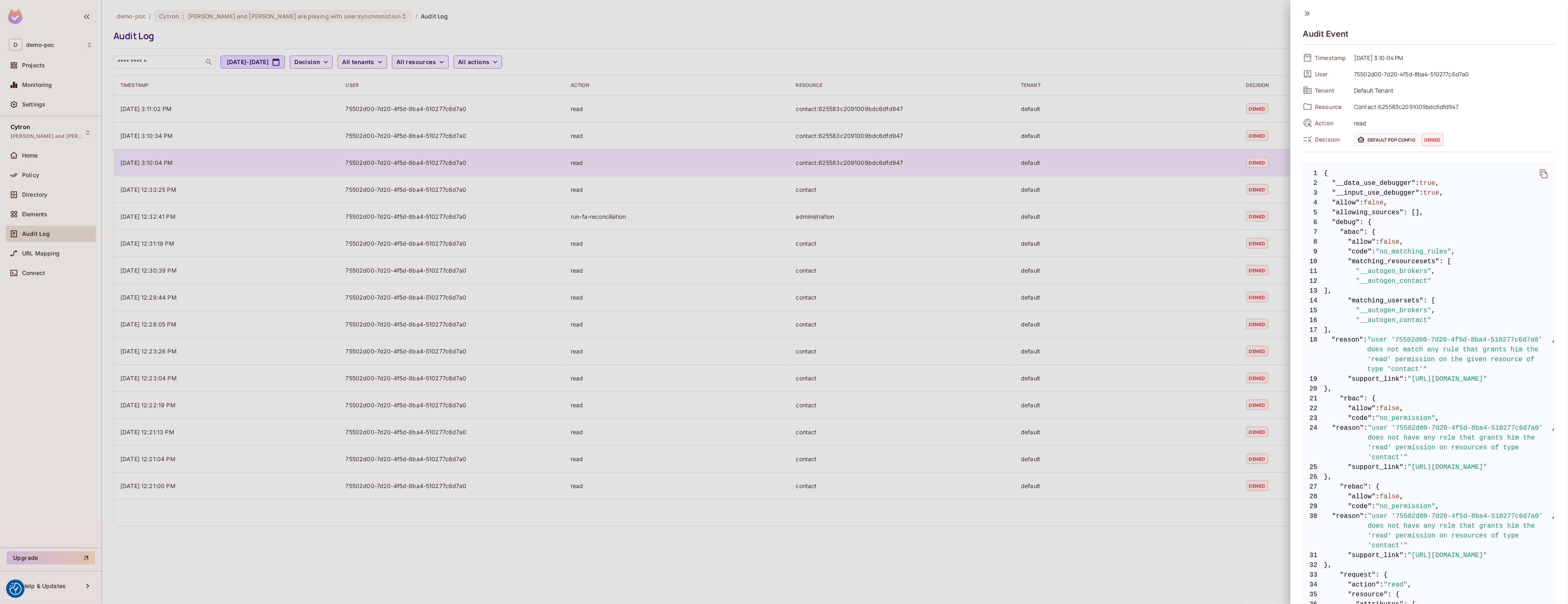
click at [369, 156] on div at bounding box center [784, 302] width 1568 height 604
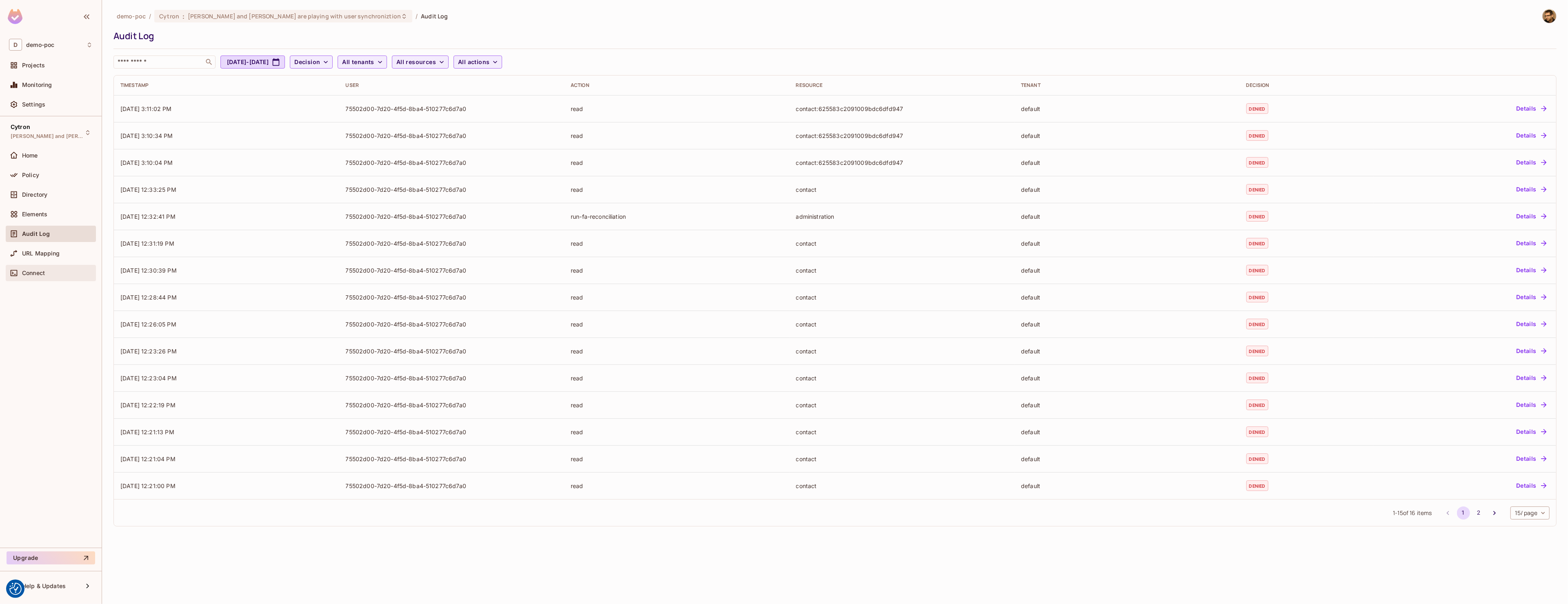
click at [13, 271] on icon at bounding box center [13, 272] width 8 height 8
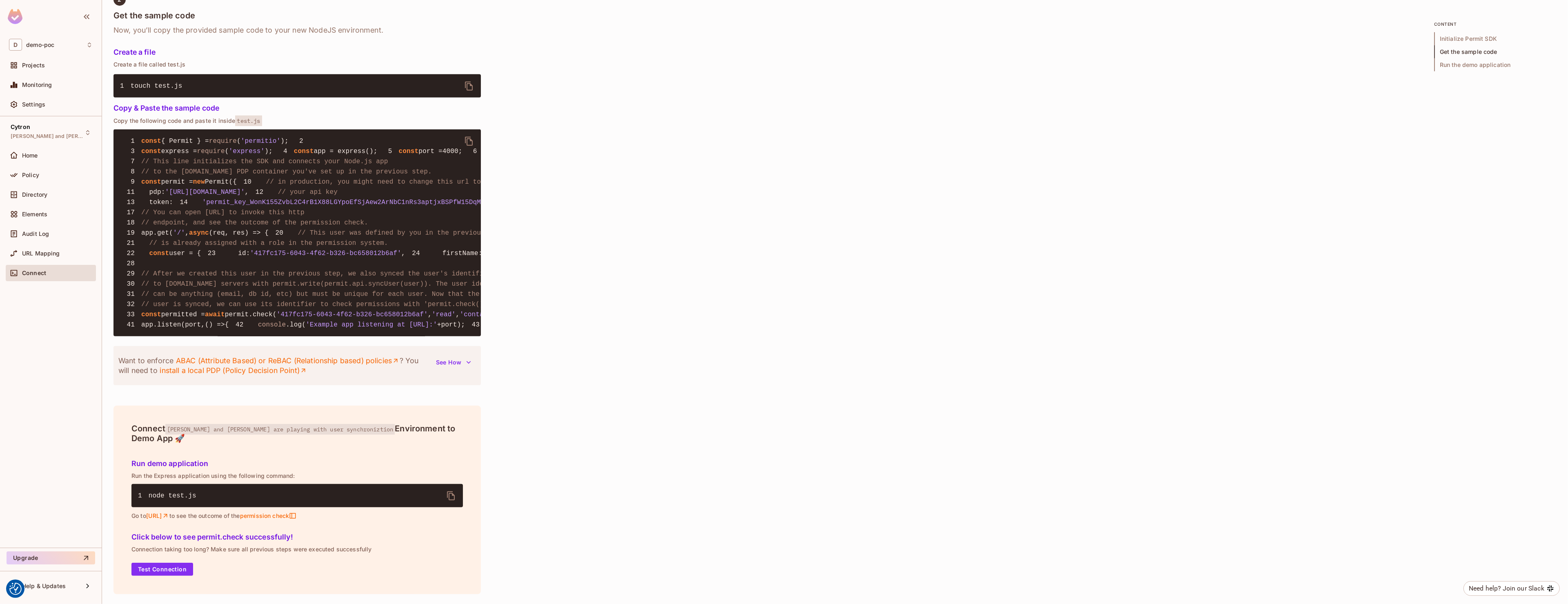
scroll to position [792, 0]
drag, startPoint x: 169, startPoint y: 427, endPoint x: 395, endPoint y: 427, distance: 226.0
click at [359, 428] on h4 "Connect [PERSON_NAME] and [PERSON_NAME] are playing with user synchroniztion En…" at bounding box center [297, 433] width 332 height 19
click at [598, 425] on div "Quick Permit Demo Fastest way to get a taste of Permit’s basic features, uses C…" at bounding box center [835, 72] width 1443 height 1063
drag, startPoint x: 163, startPoint y: 540, endPoint x: 287, endPoint y: 536, distance: 124.1
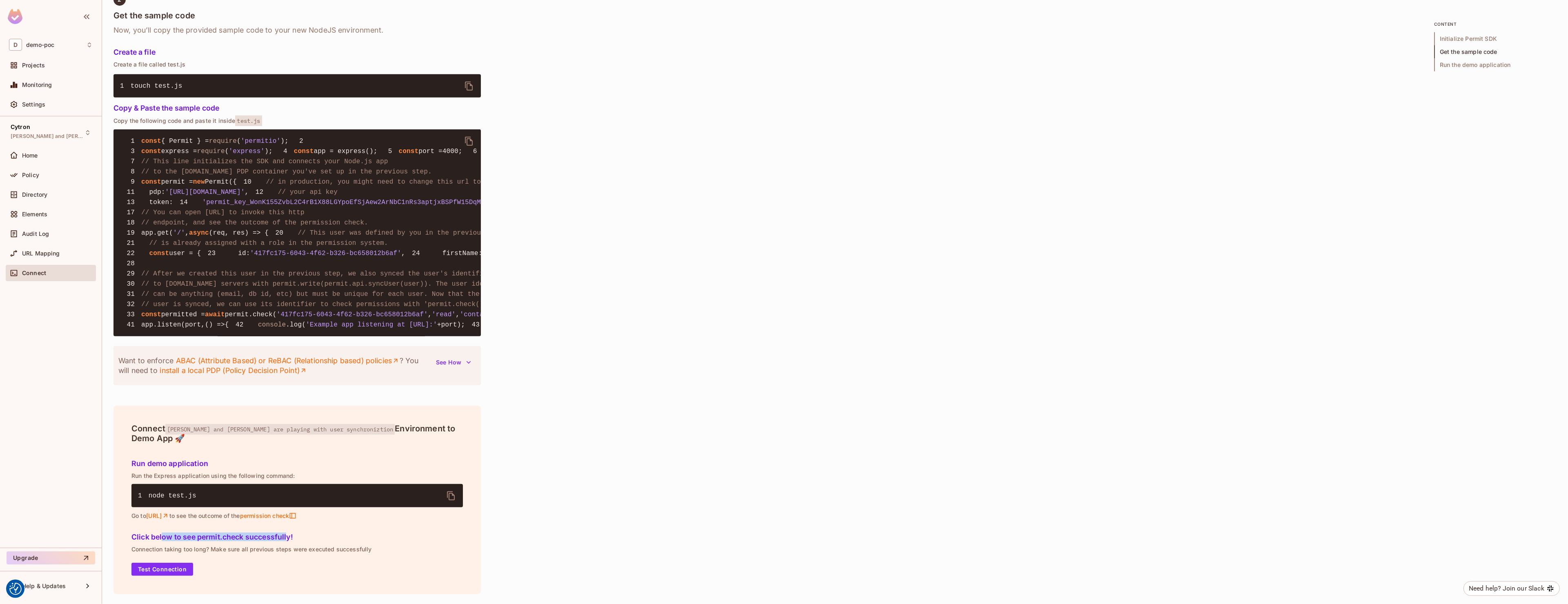
click at [287, 536] on h5 "Click below to see permit.check successfully!" at bounding box center [297, 536] width 332 height 8
click at [368, 535] on h5 "Click below to see permit.check successfully!" at bounding box center [297, 536] width 332 height 8
click at [169, 569] on button "Test Connection" at bounding box center [162, 569] width 61 height 13
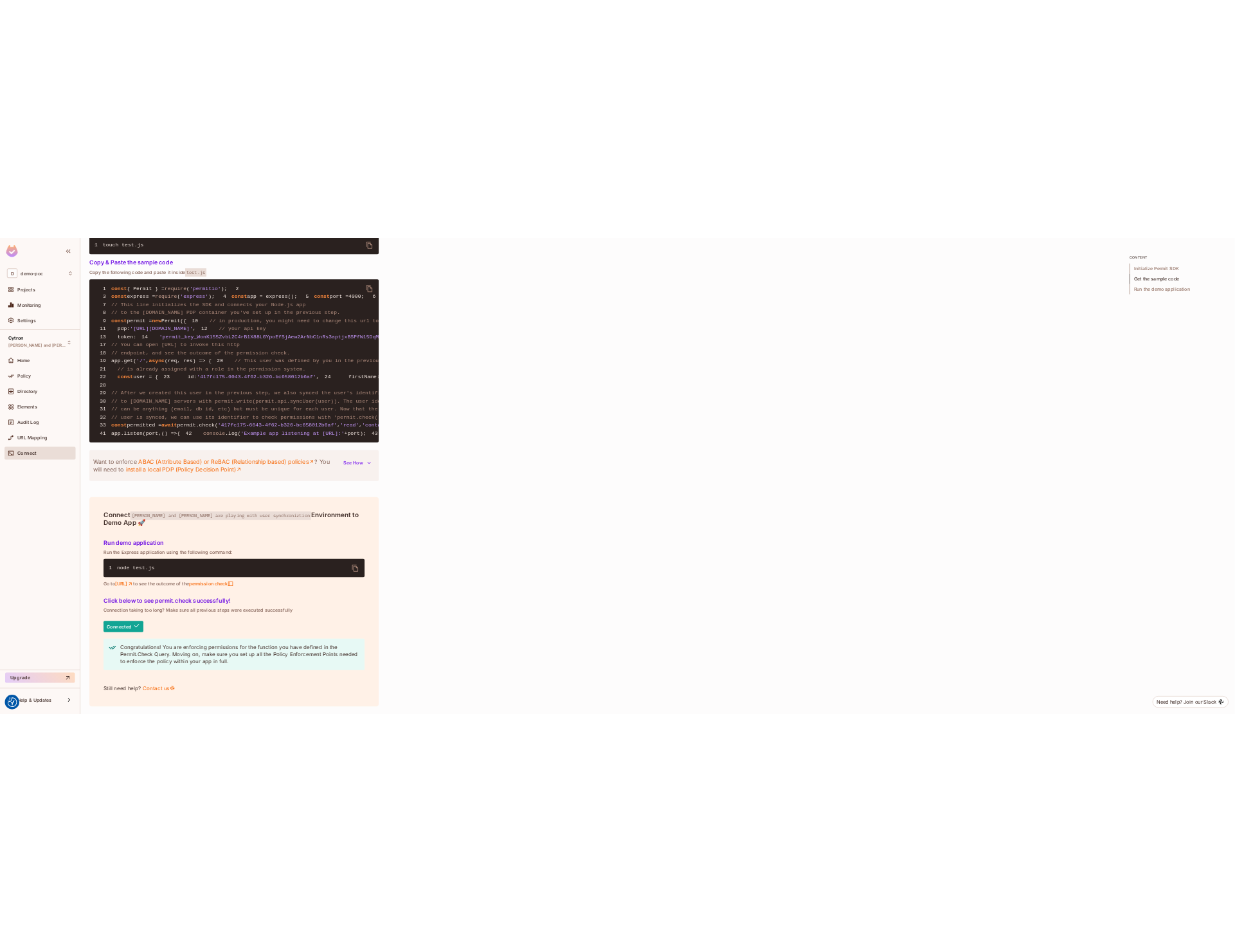
scroll to position [1370, 0]
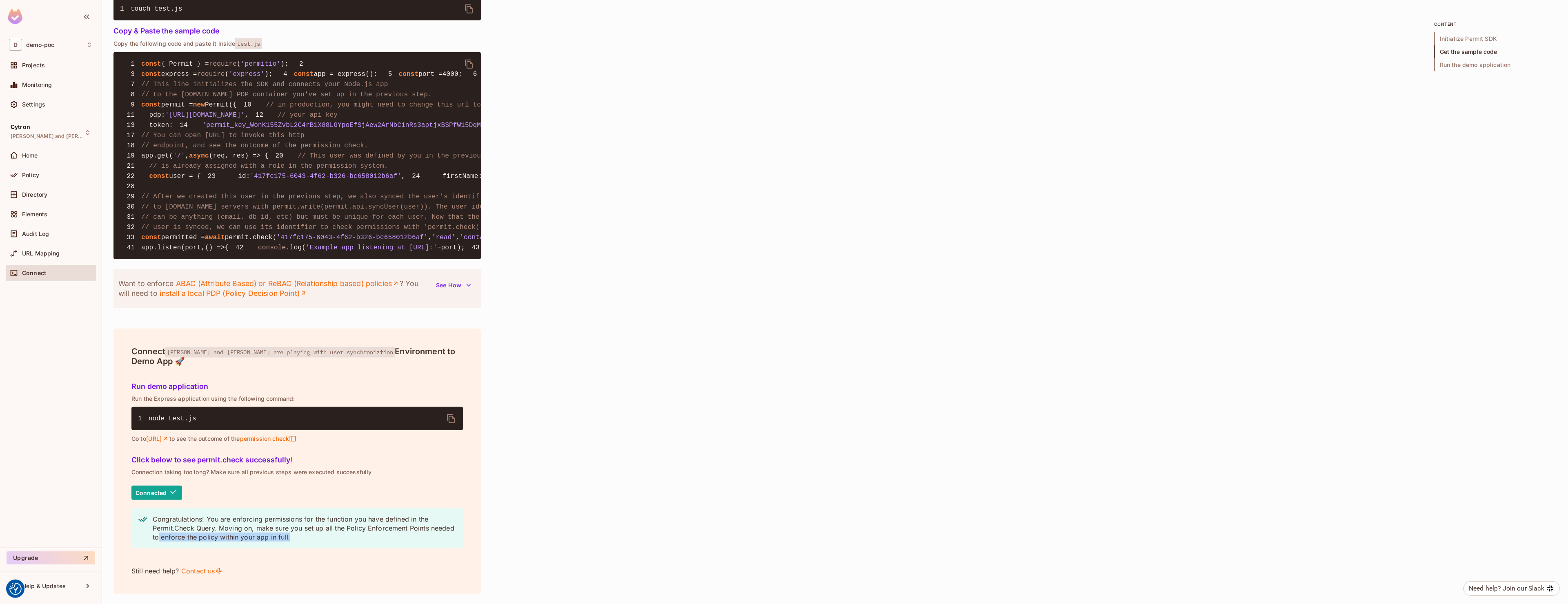
drag, startPoint x: 173, startPoint y: 536, endPoint x: 324, endPoint y: 538, distance: 151.0
click at [324, 538] on p "Congratulations! You are enforcing permissions for the function you have define…" at bounding box center [304, 528] width 304 height 27
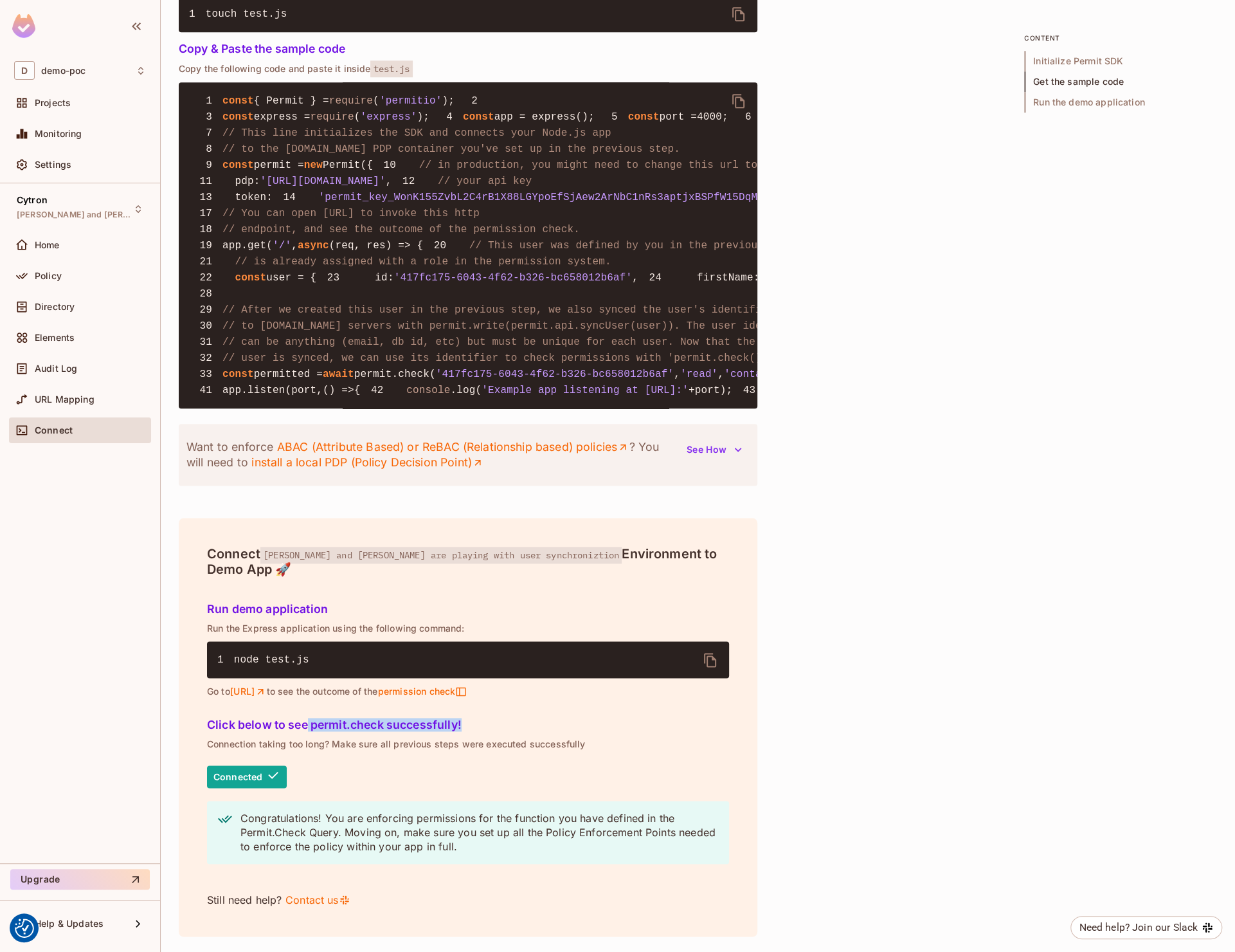
drag, startPoint x: 308, startPoint y: 726, endPoint x: 528, endPoint y: 719, distance: 220.1
click at [528, 719] on h5 "Click below to see permit.check successfully!" at bounding box center [468, 724] width 523 height 12
drag, startPoint x: 216, startPoint y: 741, endPoint x: 641, endPoint y: 739, distance: 425.0
click at [641, 739] on p "Connection taking too long? Make sure all previous steps were executed successf…" at bounding box center [468, 744] width 523 height 11
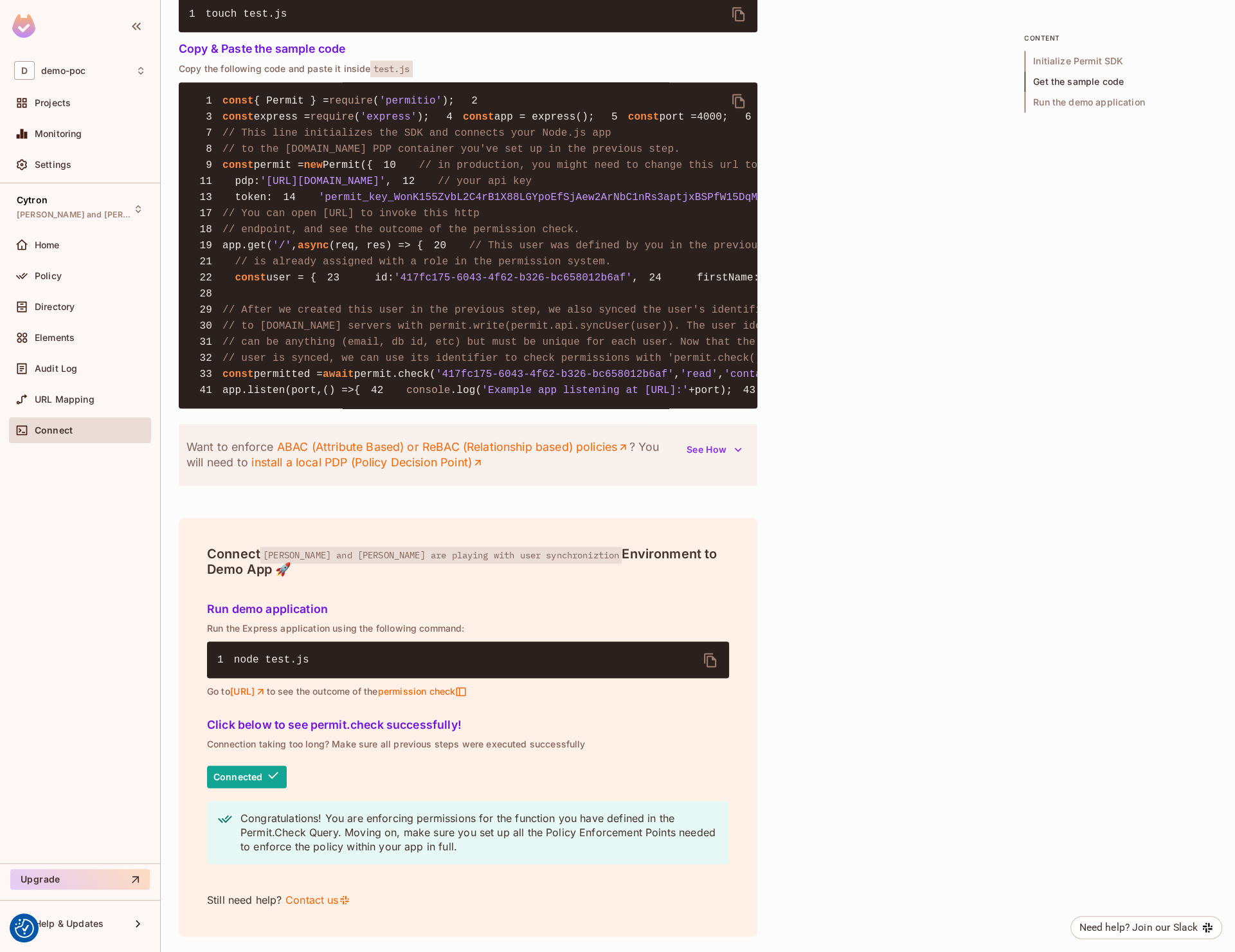
click at [641, 739] on p "Connection taking too long? Make sure all previous steps were executed successf…" at bounding box center [468, 744] width 523 height 11
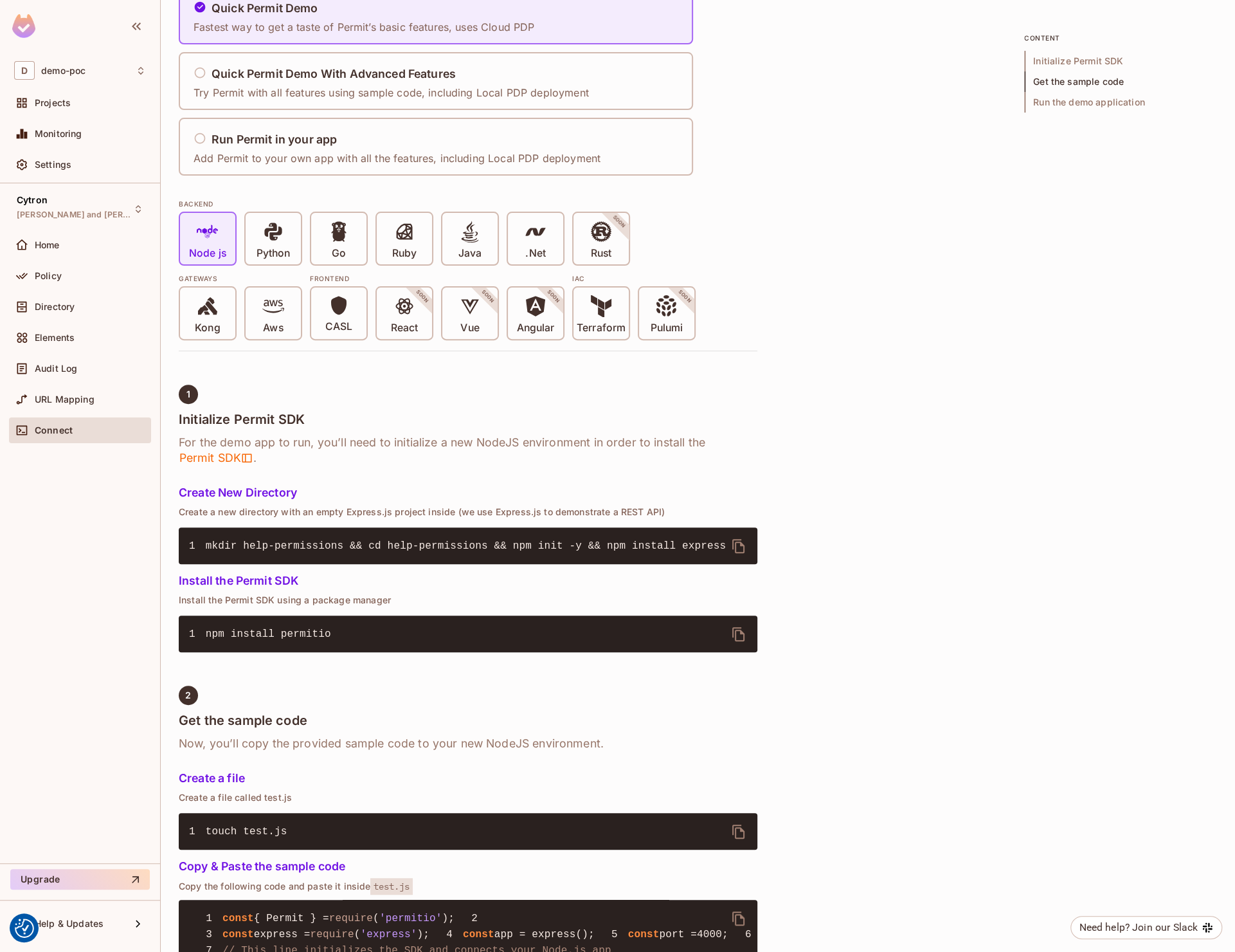
scroll to position [0, 0]
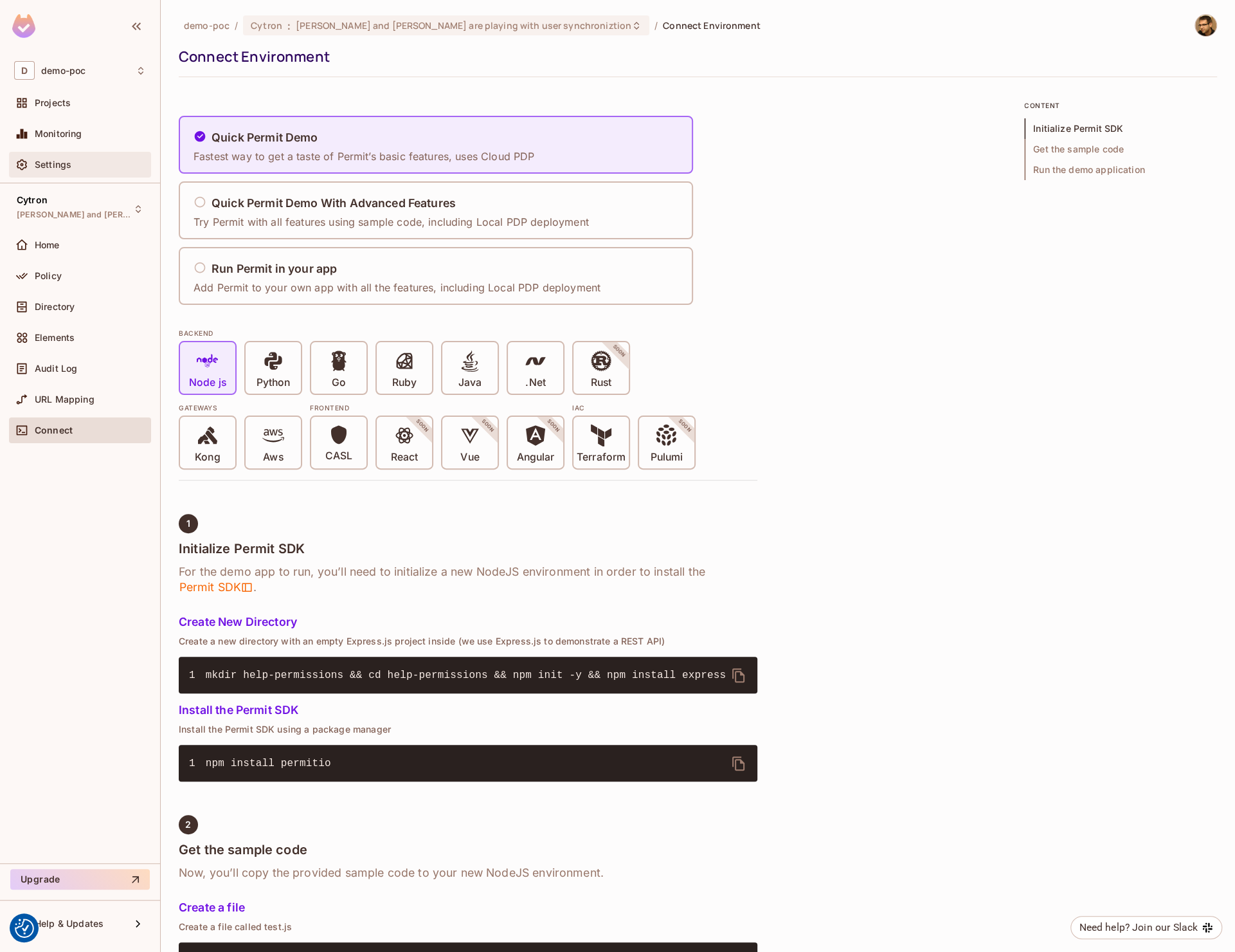
click at [73, 170] on div "Settings" at bounding box center [90, 164] width 111 height 11
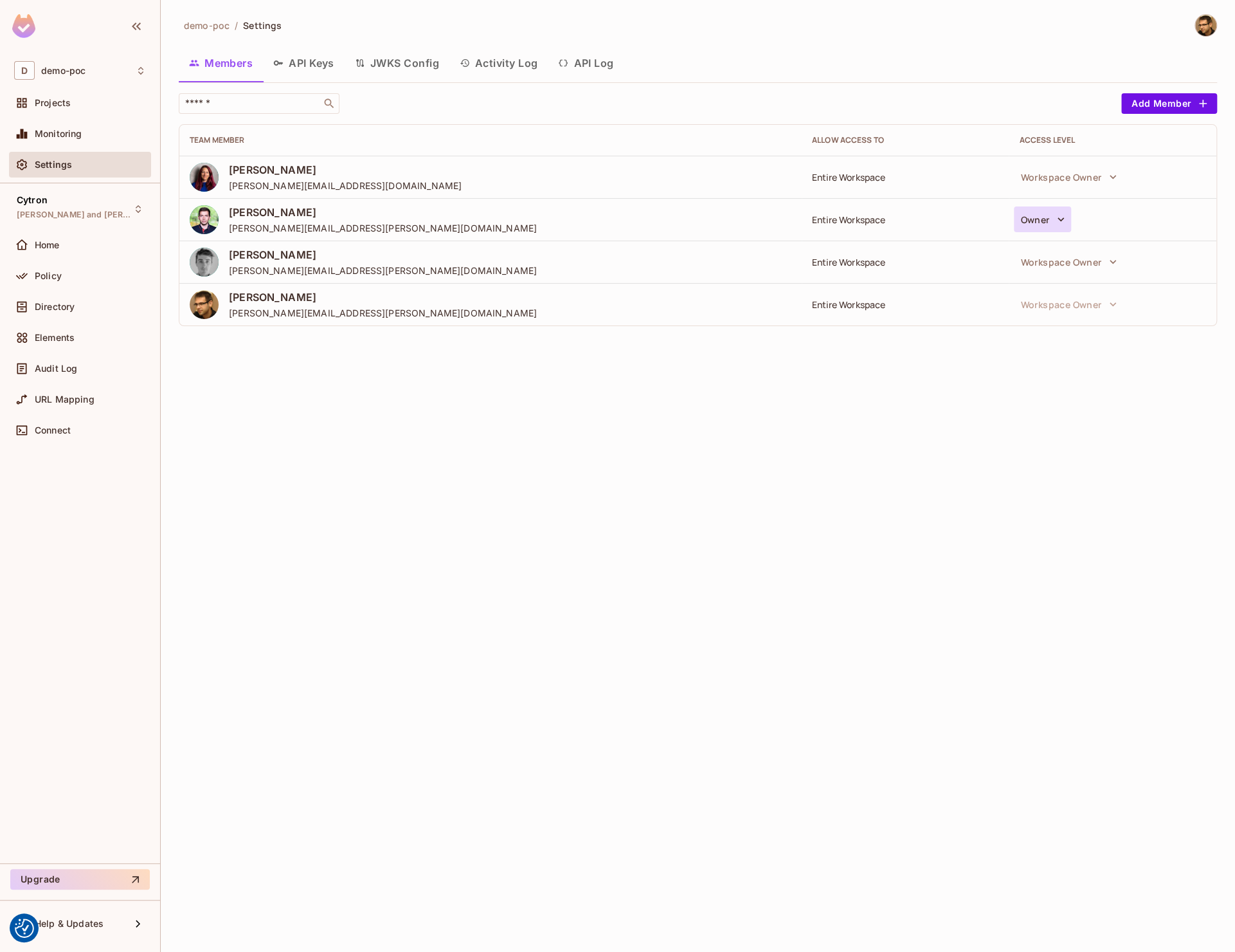
click at [1050, 218] on button "Owner" at bounding box center [1043, 219] width 58 height 26
click at [666, 614] on div at bounding box center [618, 476] width 1235 height 952
click at [332, 62] on button "API Keys" at bounding box center [303, 63] width 82 height 33
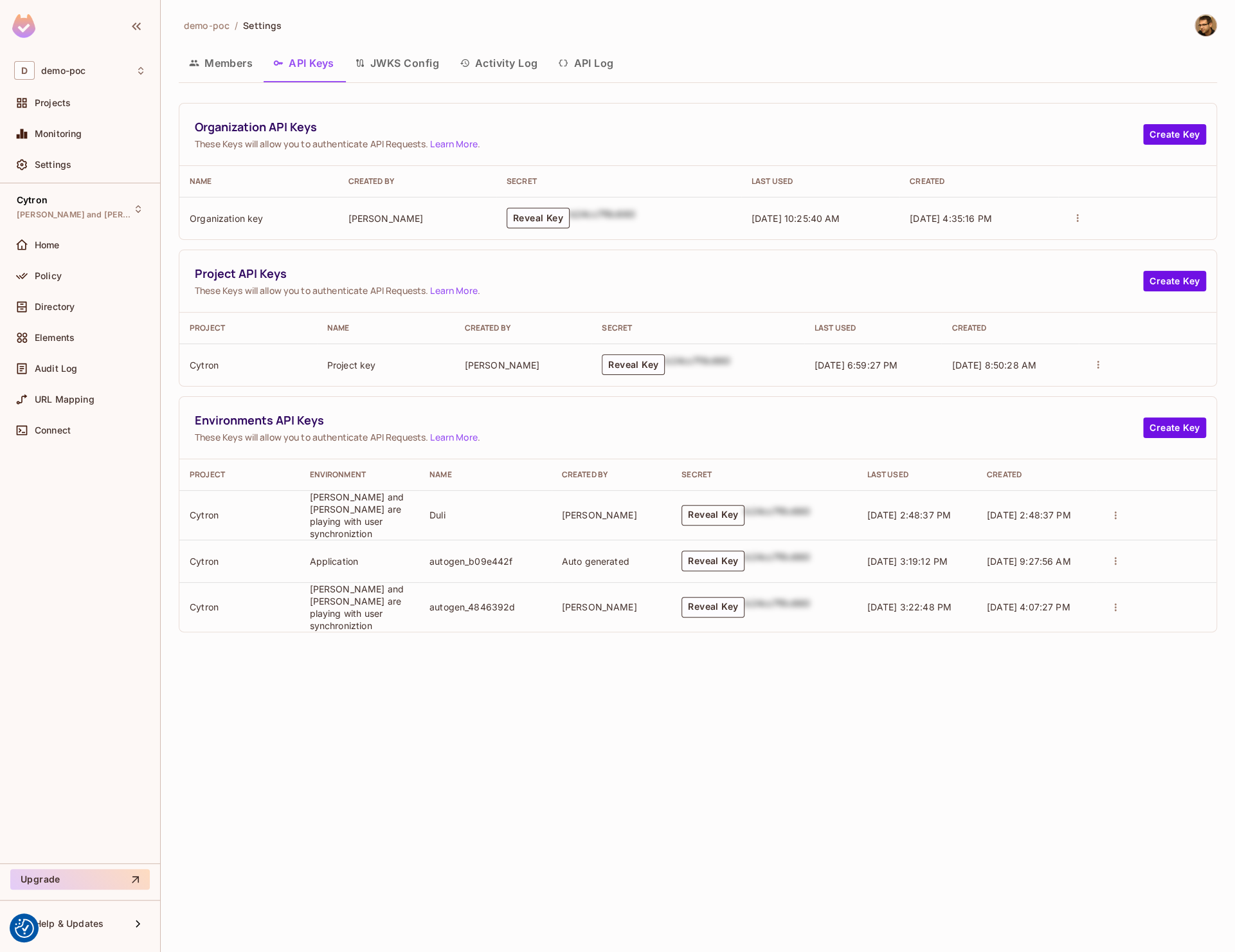
click at [711, 504] on button "Reveal Key" at bounding box center [713, 514] width 63 height 20
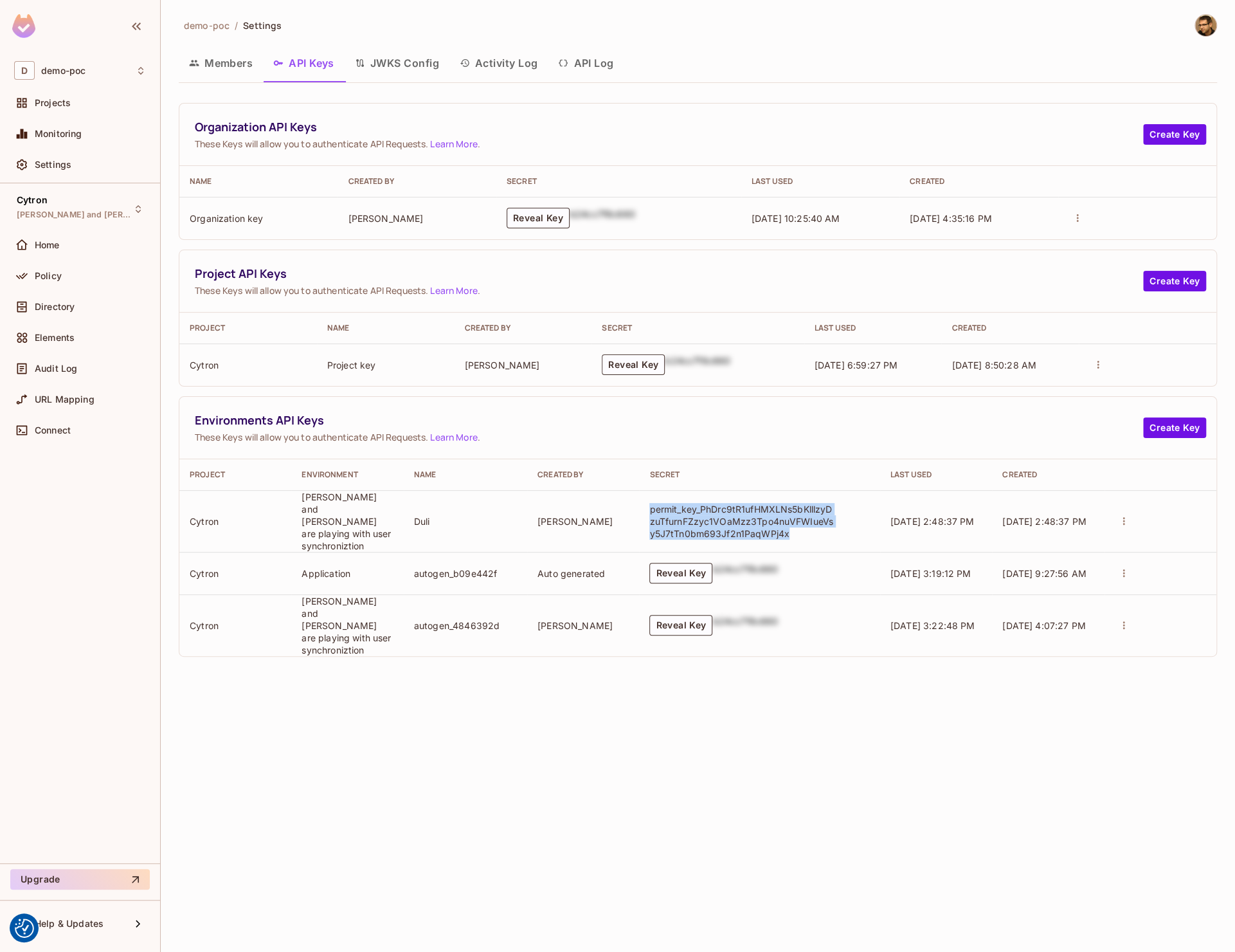
drag, startPoint x: 764, startPoint y: 522, endPoint x: 649, endPoint y: 500, distance: 117.1
click at [649, 502] on p "permit_key_PhDrc9tR1ufHMXLNs5bKlllzyDzuTfurnFZzyc1VOaMzz3Tpo4nuVFWIueVsy5J7tTn0…" at bounding box center [742, 521] width 186 height 36
copy p "permit_key_PhDrc9tR1ufHMXLNs5bKlllzyDzuTfurnFZzyc1VOaMzz3Tpo4nuVFWIueVsy5J7tTn0…"
click at [691, 755] on div "demo-poc / Settings Members API Keys JWKS Config Activity Log API Log Organizat…" at bounding box center [698, 476] width 1075 height 952
drag, startPoint x: 395, startPoint y: 515, endPoint x: 482, endPoint y: 511, distance: 87.1
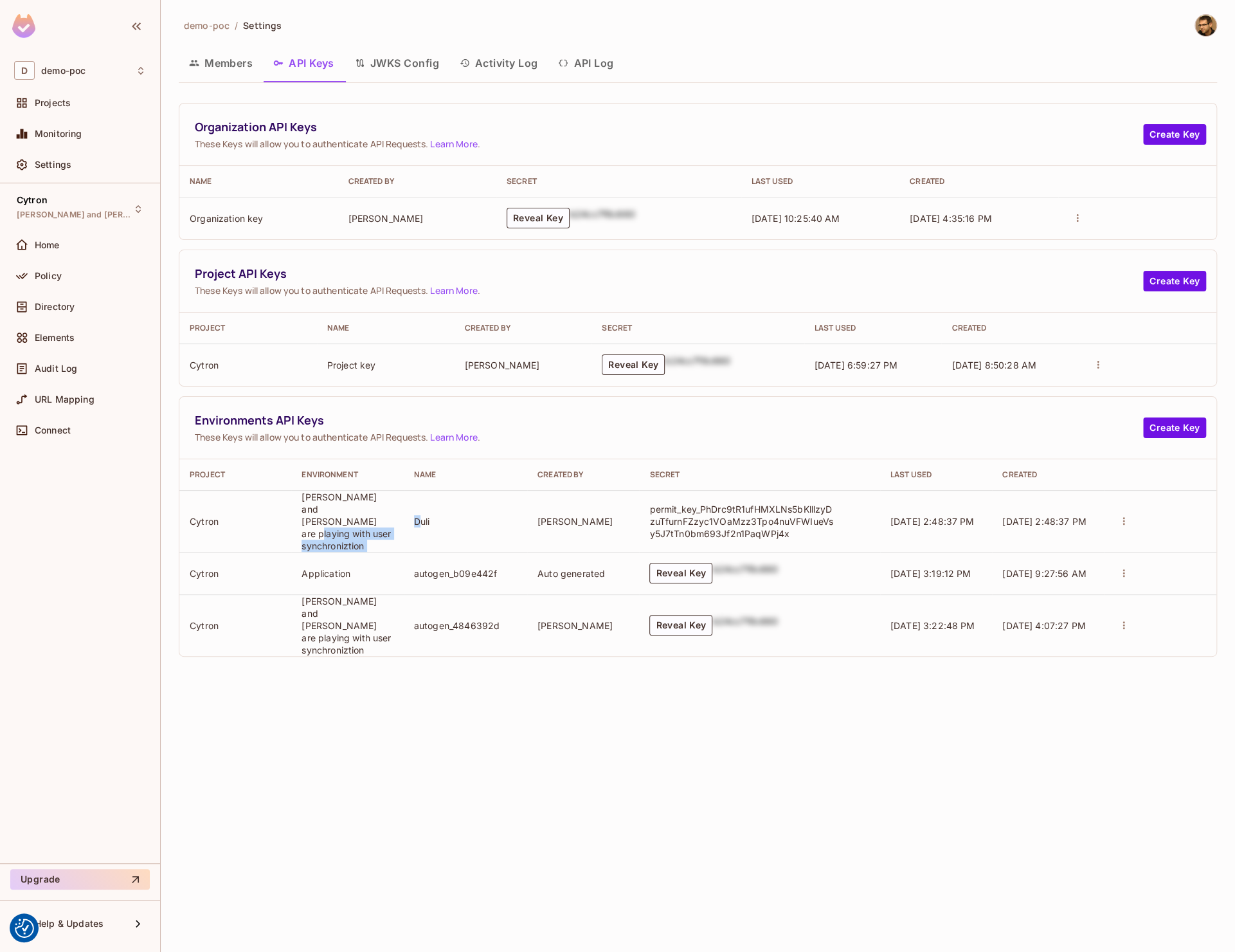
click at [468, 511] on tr "[PERSON_NAME] and [PERSON_NAME] are playing with user synchroniztion [PERSON_NA…" at bounding box center [698, 521] width 1037 height 61
click at [604, 516] on tr "[PERSON_NAME] and [PERSON_NAME] are playing with user synchroniztion [PERSON_NA…" at bounding box center [698, 521] width 1037 height 61
click at [726, 502] on p "permit_key_PhDrc9tR1ufHMXLNs5bKlllzyDzuTfurnFZzyc1VOaMzz3Tpo4nuVFWIueVsy5J7tTn0…" at bounding box center [742, 521] width 186 height 36
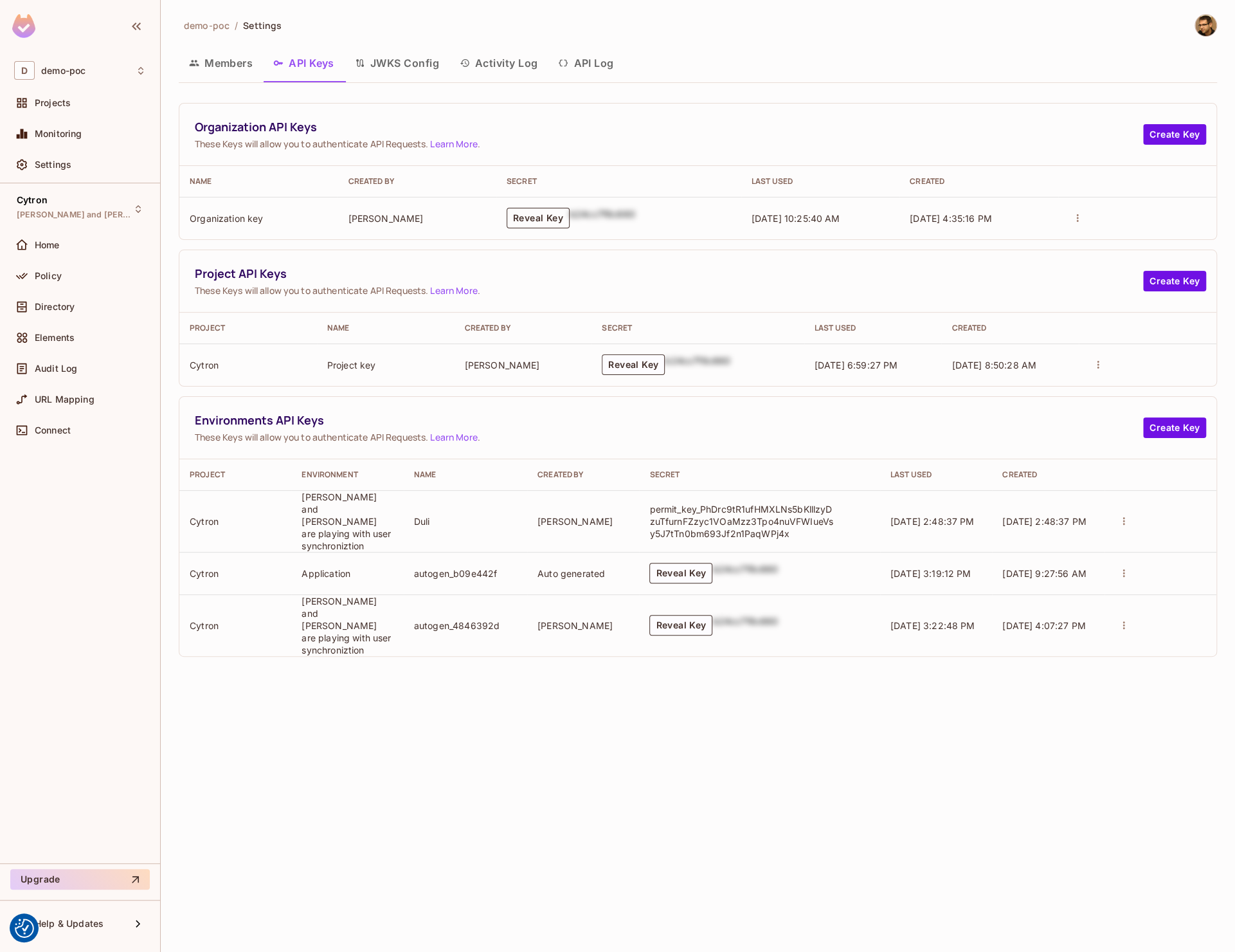
click at [549, 222] on button "Reveal Key" at bounding box center [538, 218] width 63 height 20
click at [553, 218] on p "permit_key_TqM6v97CjVhCaZijNUU7WQu1l7cZMtQWUa3aCJM4wBFcrsTJMUpuS8NrFgx1DD74hqa9…" at bounding box center [572, 219] width 186 height 36
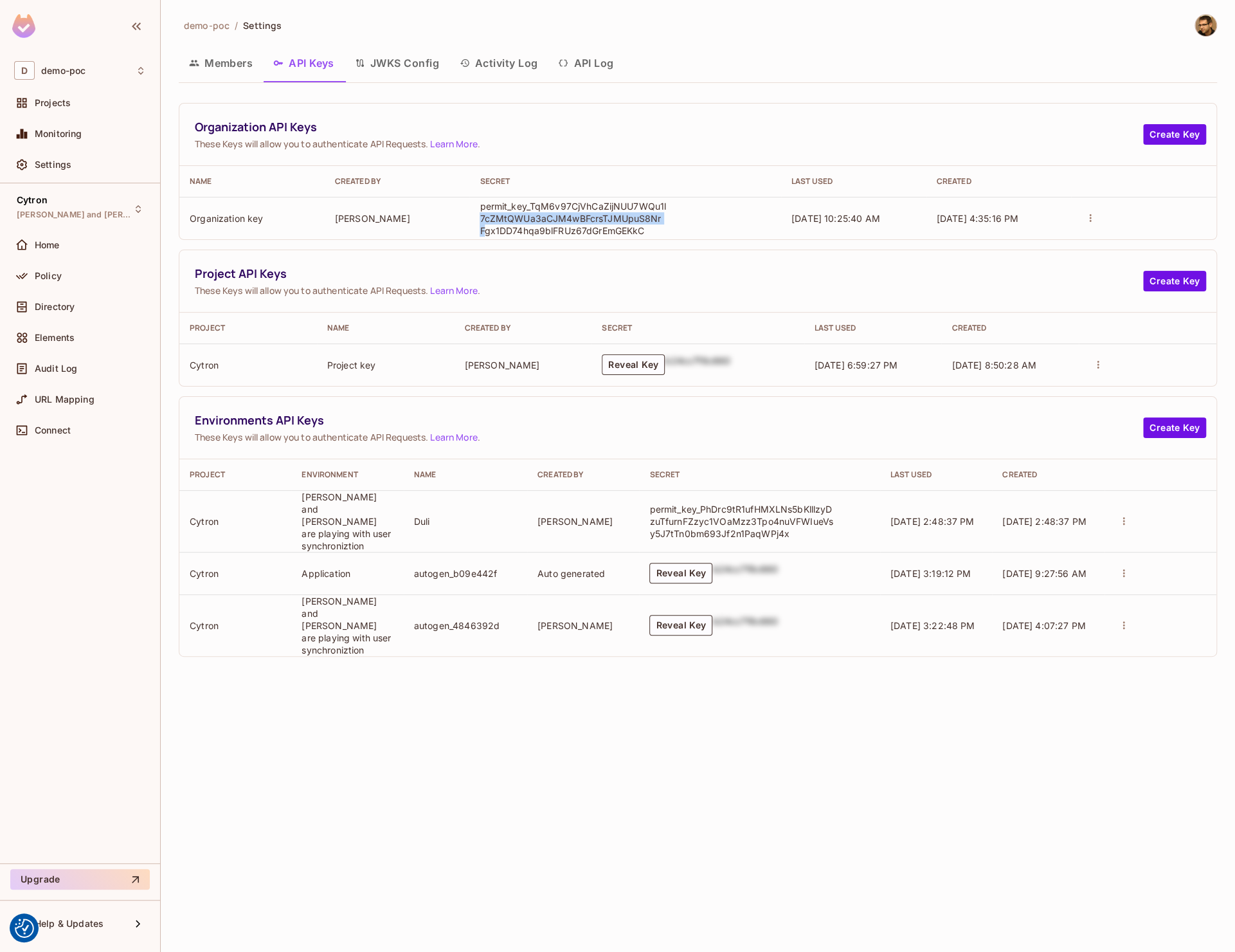
click at [553, 218] on p "permit_key_TqM6v97CjVhCaZijNUU7WQu1l7cZMtQWUa3aCJM4wBFcrsTJMUpuS8NrFgx1DD74hqa9…" at bounding box center [572, 219] width 186 height 36
click at [664, 362] on button "Reveal Key" at bounding box center [634, 364] width 63 height 20
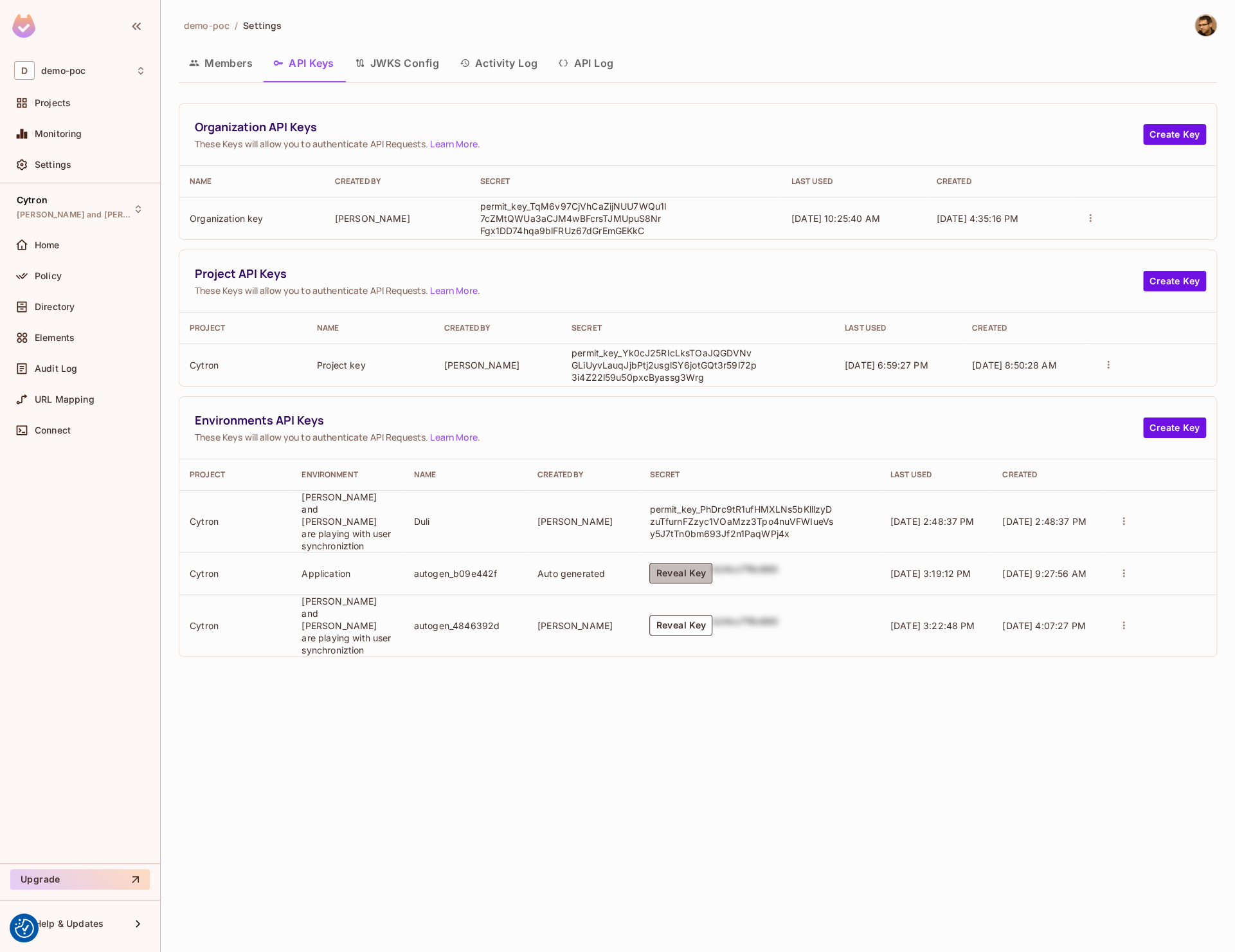
click at [679, 563] on button "Reveal Key" at bounding box center [681, 572] width 63 height 20
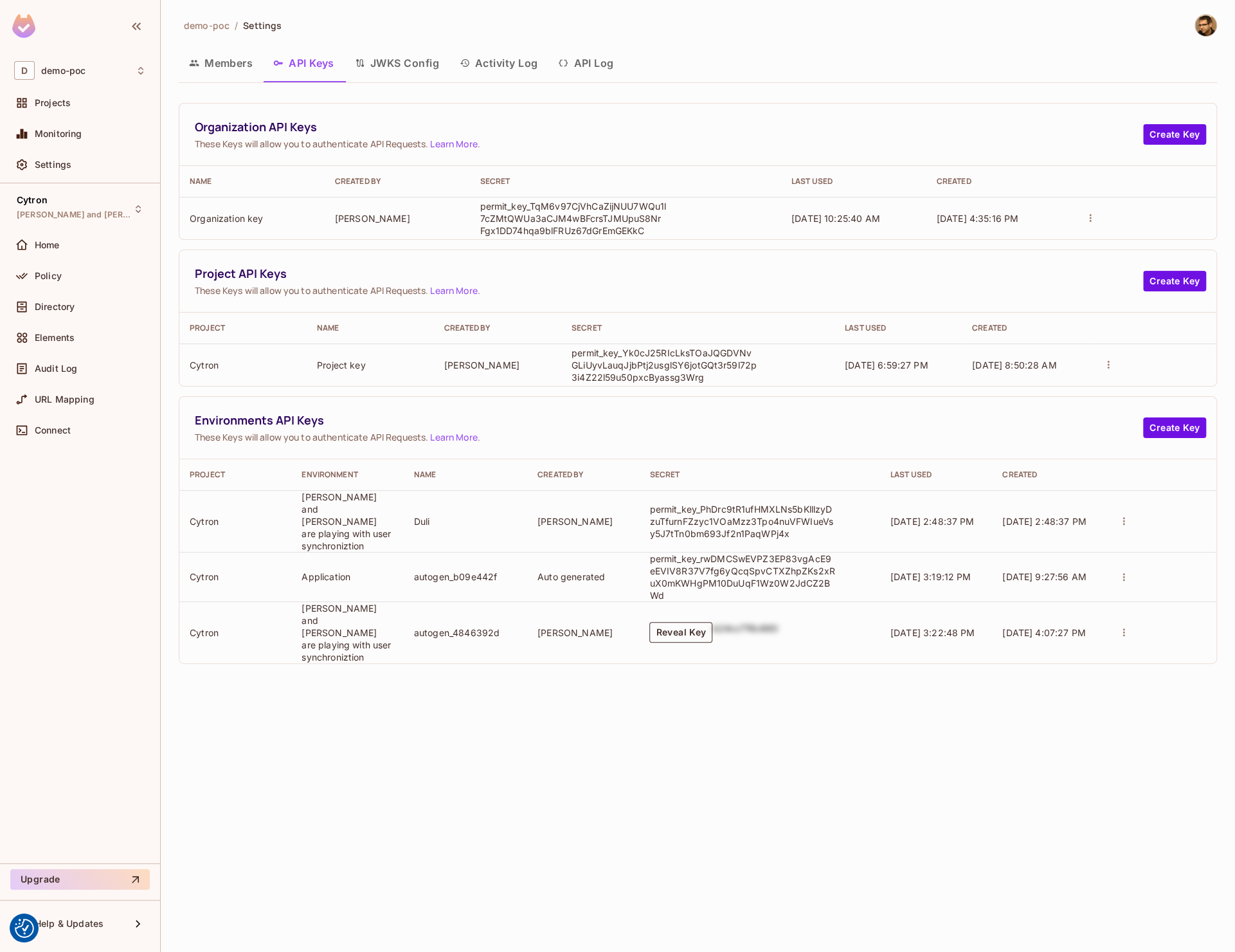
click at [698, 622] on button "Reveal Key" at bounding box center [681, 632] width 63 height 20
click at [728, 614] on p "permit_key_WonK155ZvbL2C4rB1X88LGYpoEfSjAew2ArNbC1nRs3aptjxBSPfW15DqMmBygRQDmf7…" at bounding box center [742, 632] width 186 height 36
click at [792, 560] on p "permit_key_rwDMCSwEVPZ3EP83vgAcE9eEVIV8R37V7fg6yQcqSpvCTXZhpZKs2xRuX0mKWHgPM10D…" at bounding box center [742, 576] width 186 height 49
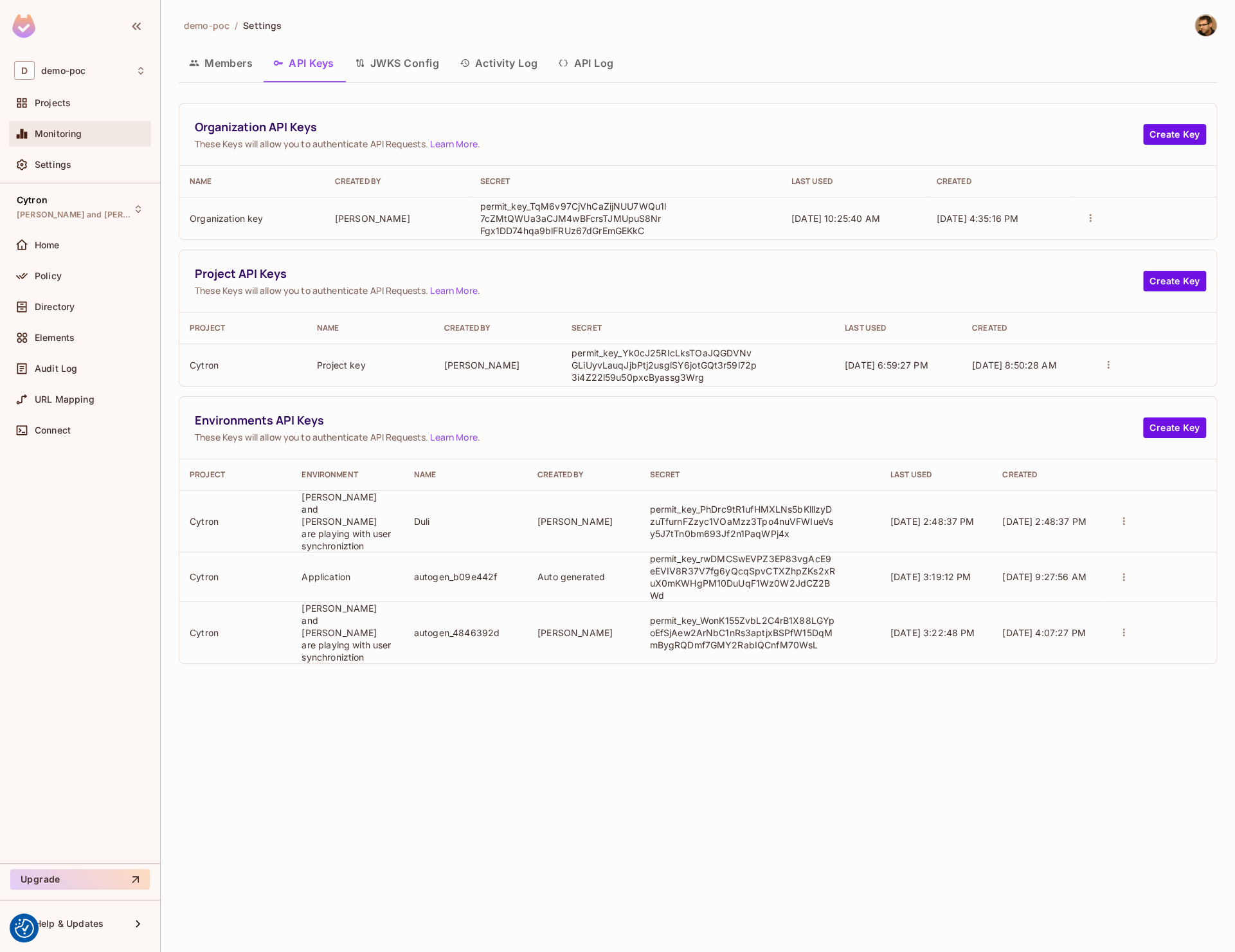
click at [85, 128] on div "Monitoring" at bounding box center [80, 133] width 131 height 15
